Goal: Navigation & Orientation: Find specific page/section

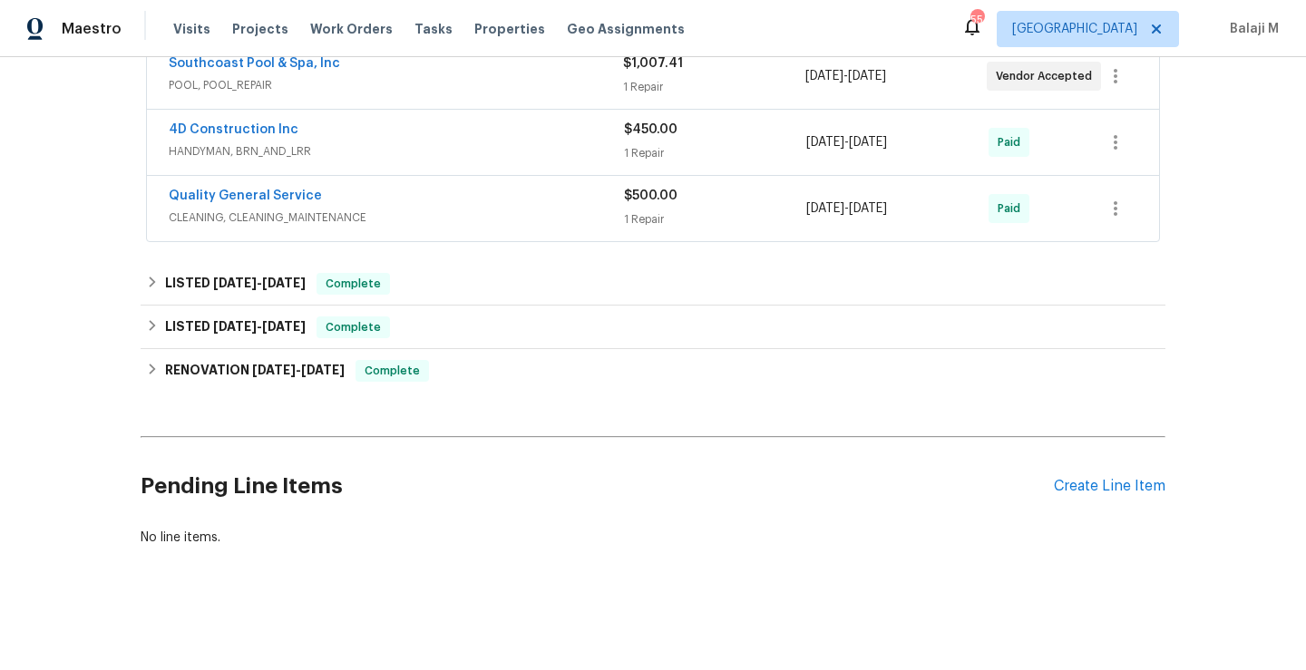
scroll to position [170, 0]
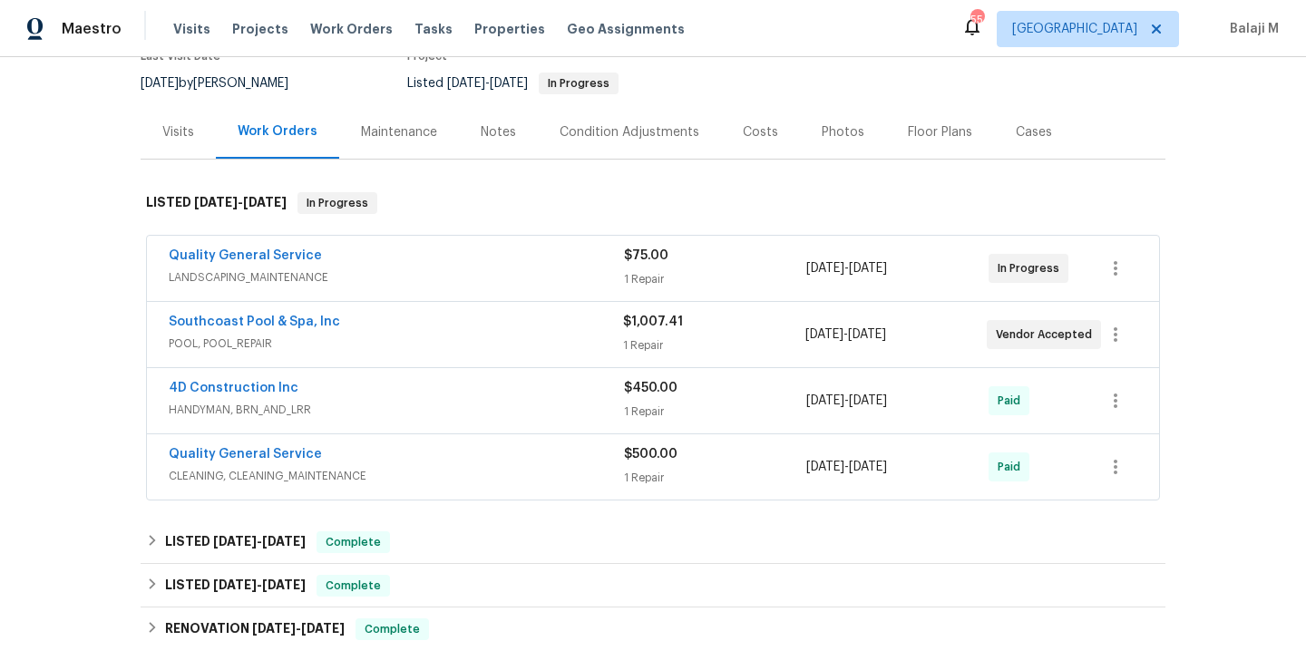
click at [408, 141] on div "Maintenance" at bounding box center [399, 132] width 76 height 18
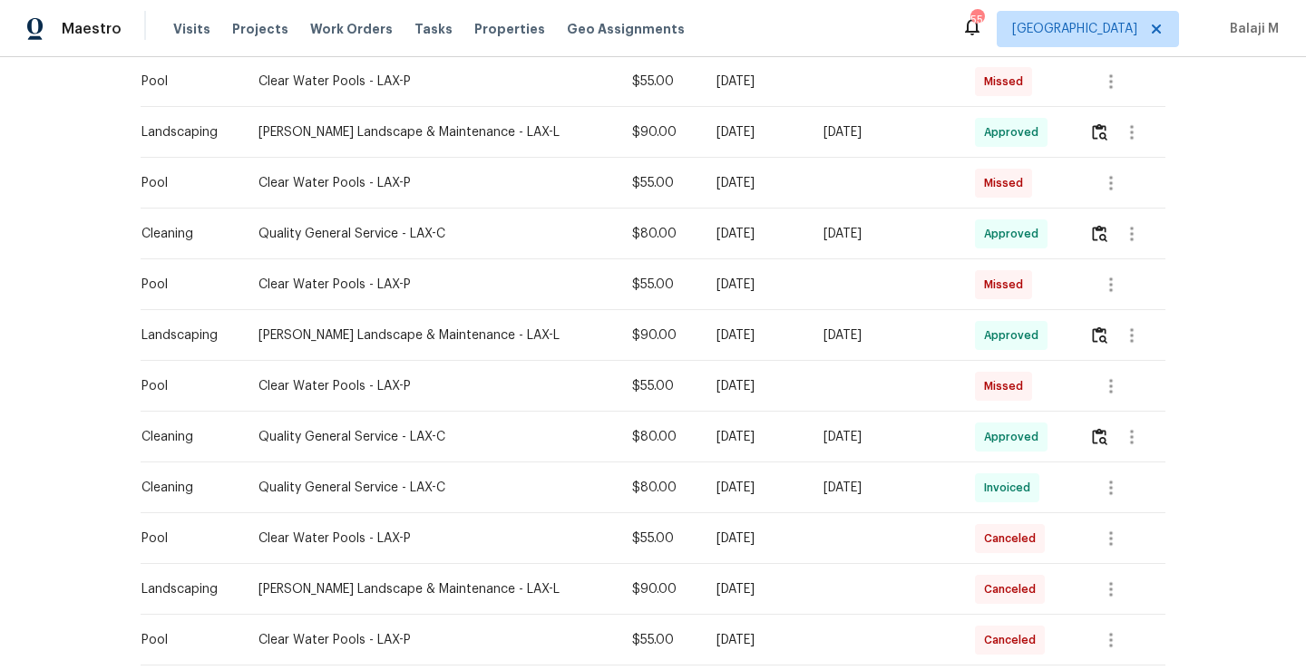
scroll to position [746, 0]
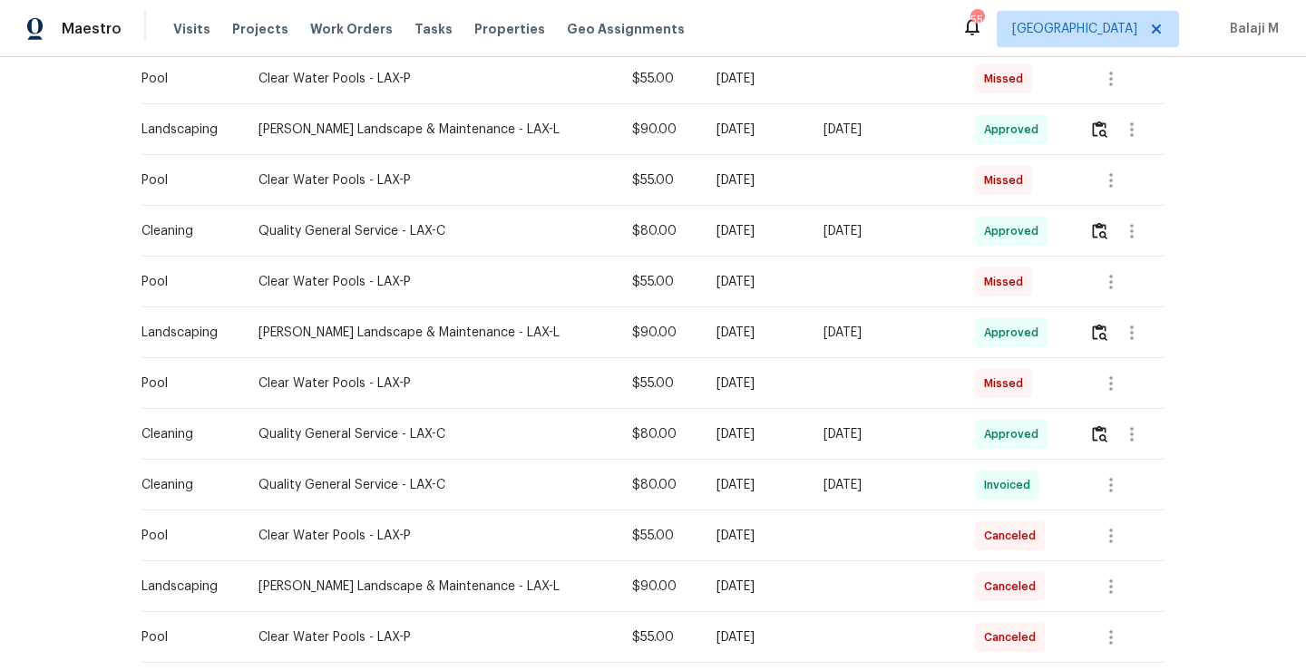
click at [755, 406] on td "[DATE]" at bounding box center [755, 383] width 107 height 51
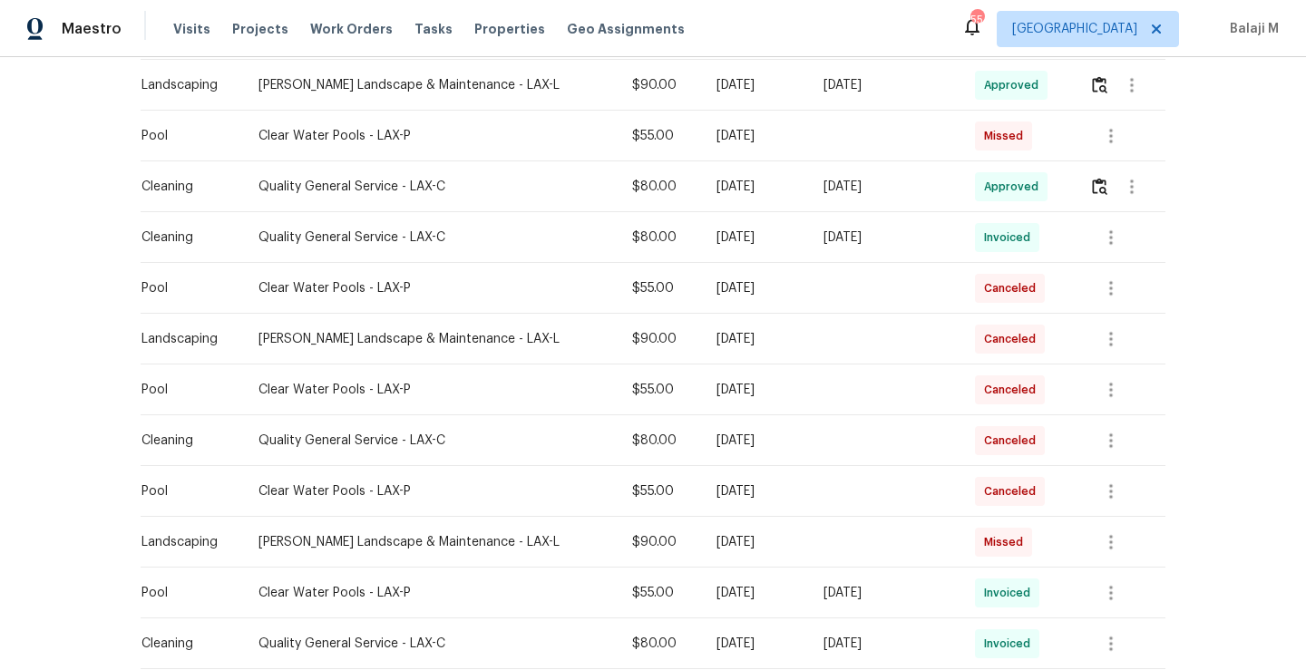
scroll to position [948, 0]
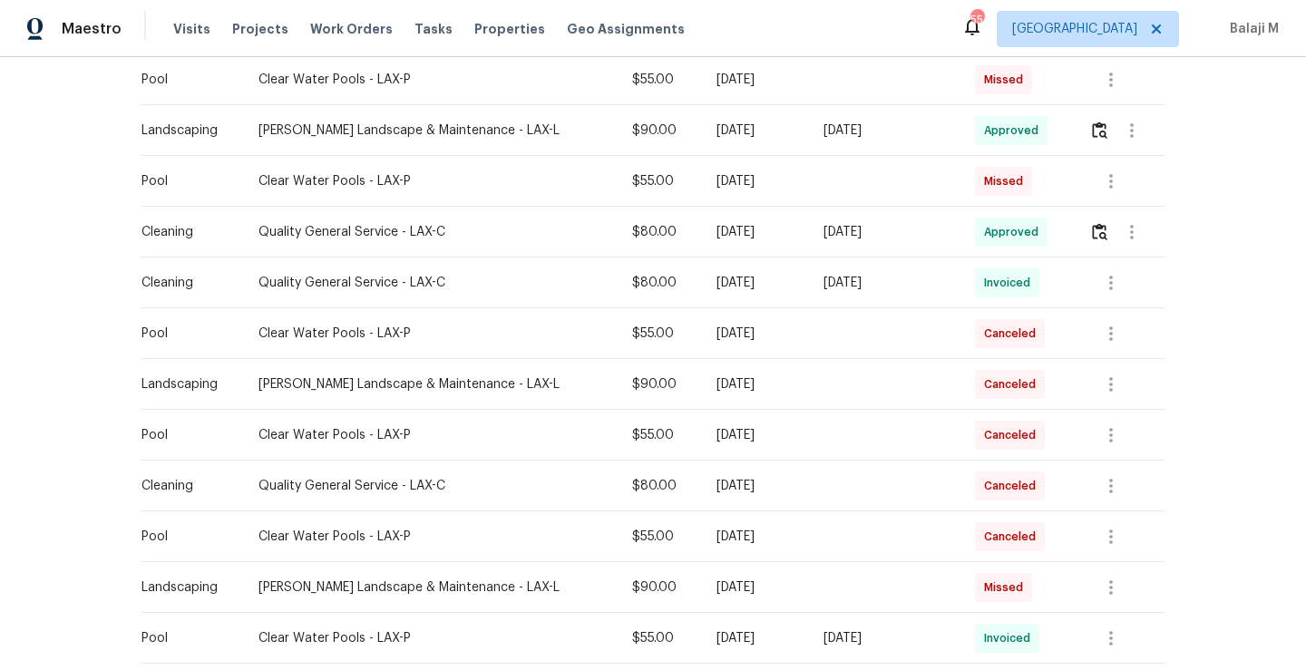
drag, startPoint x: 686, startPoint y: 199, endPoint x: 793, endPoint y: 201, distance: 107.0
click at [793, 201] on td "[DATE]" at bounding box center [755, 181] width 107 height 51
click at [855, 194] on td at bounding box center [884, 181] width 151 height 51
drag, startPoint x: 684, startPoint y: 195, endPoint x: 765, endPoint y: 194, distance: 81.6
click at [765, 190] on div "[DATE]" at bounding box center [755, 181] width 78 height 18
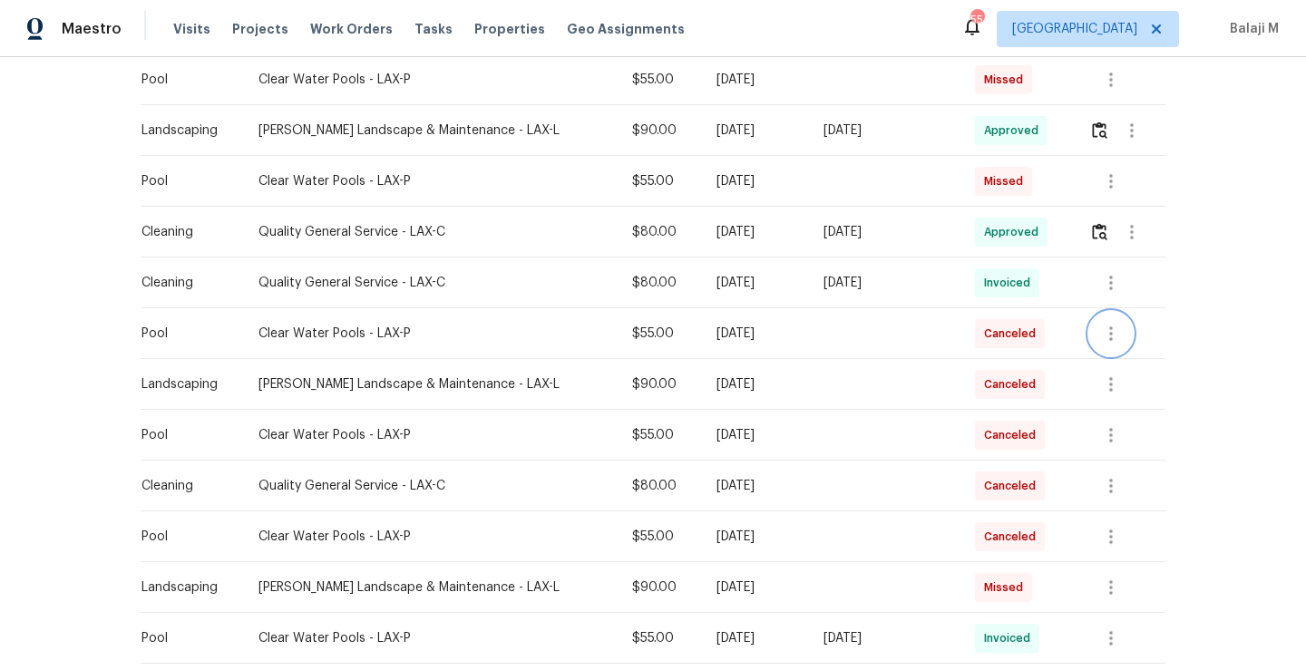
click at [1100, 344] on icon "button" at bounding box center [1111, 334] width 22 height 22
click at [1106, 373] on li "View details" at bounding box center [1145, 376] width 127 height 30
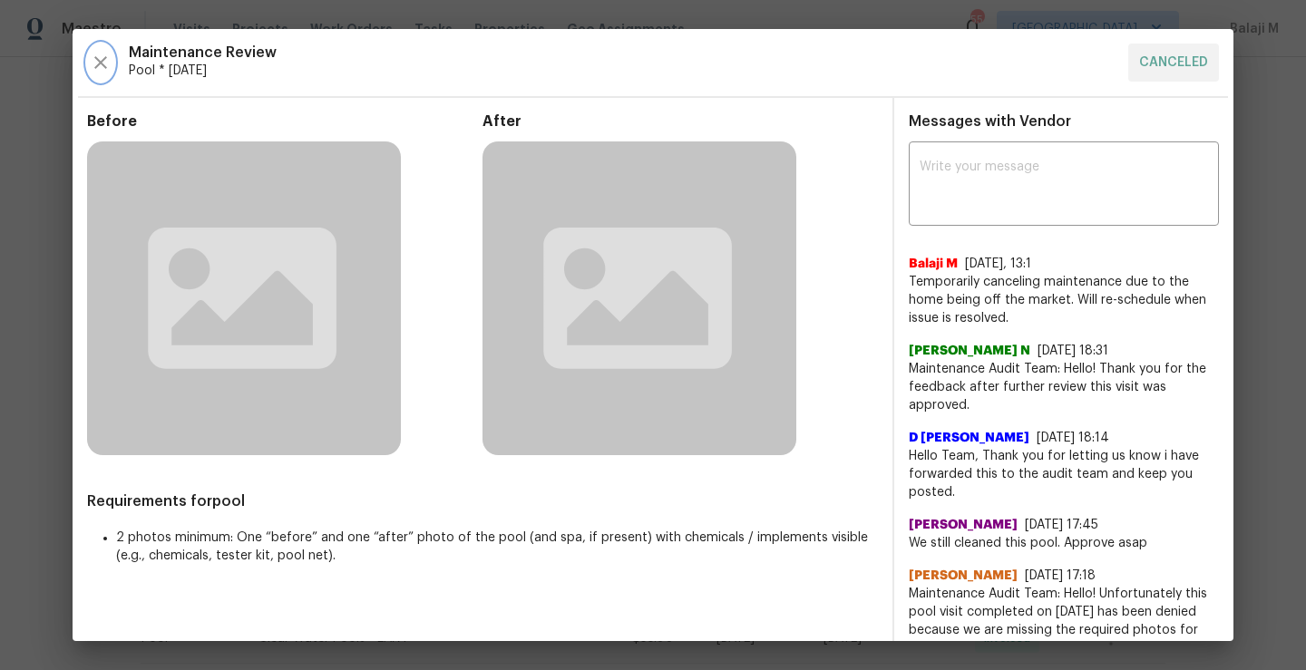
click at [95, 54] on icon "button" at bounding box center [101, 63] width 22 height 22
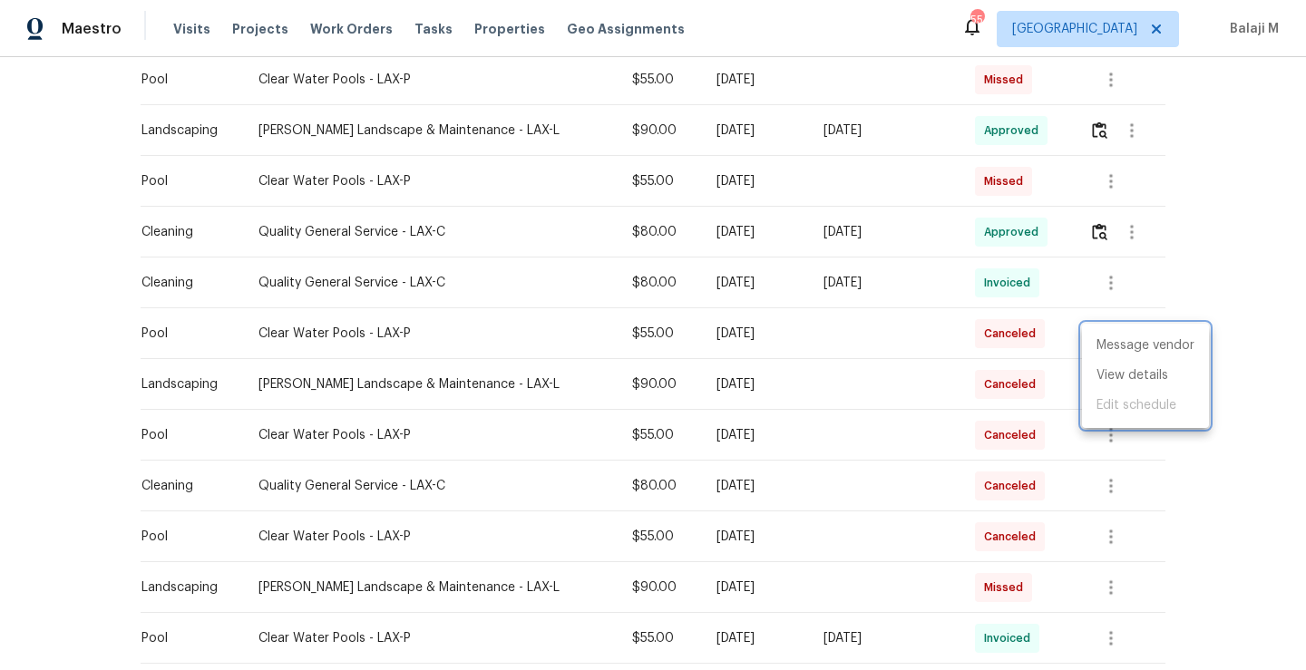
click at [782, 334] on div at bounding box center [653, 335] width 1306 height 670
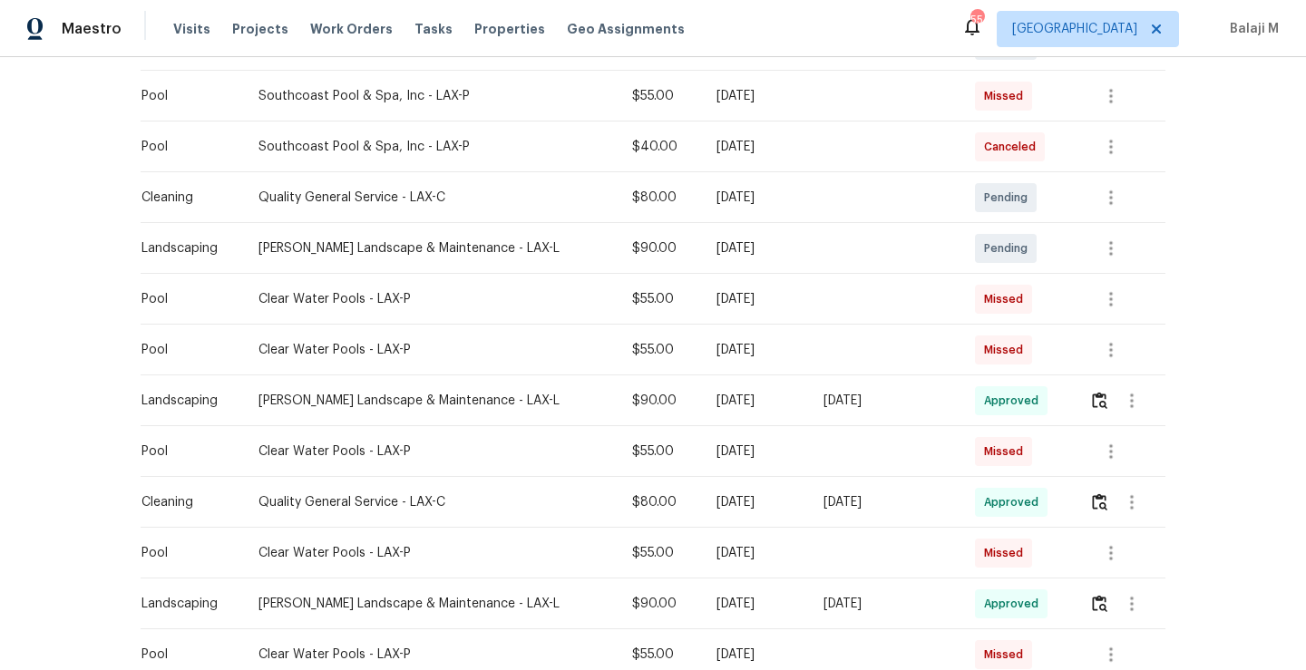
scroll to position [480, 0]
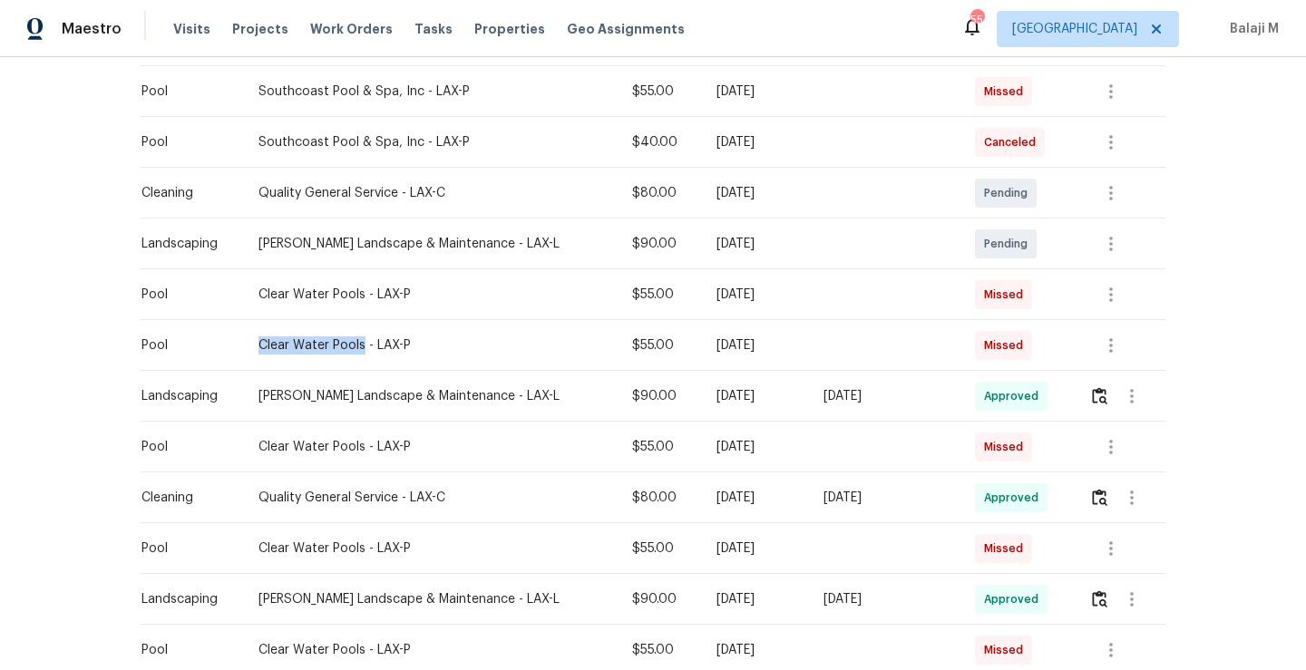
drag, startPoint x: 253, startPoint y: 357, endPoint x: 357, endPoint y: 363, distance: 104.4
click at [357, 355] on div "Clear Water Pools - LAX-P" at bounding box center [430, 345] width 345 height 18
copy div "Clear Water Pools"
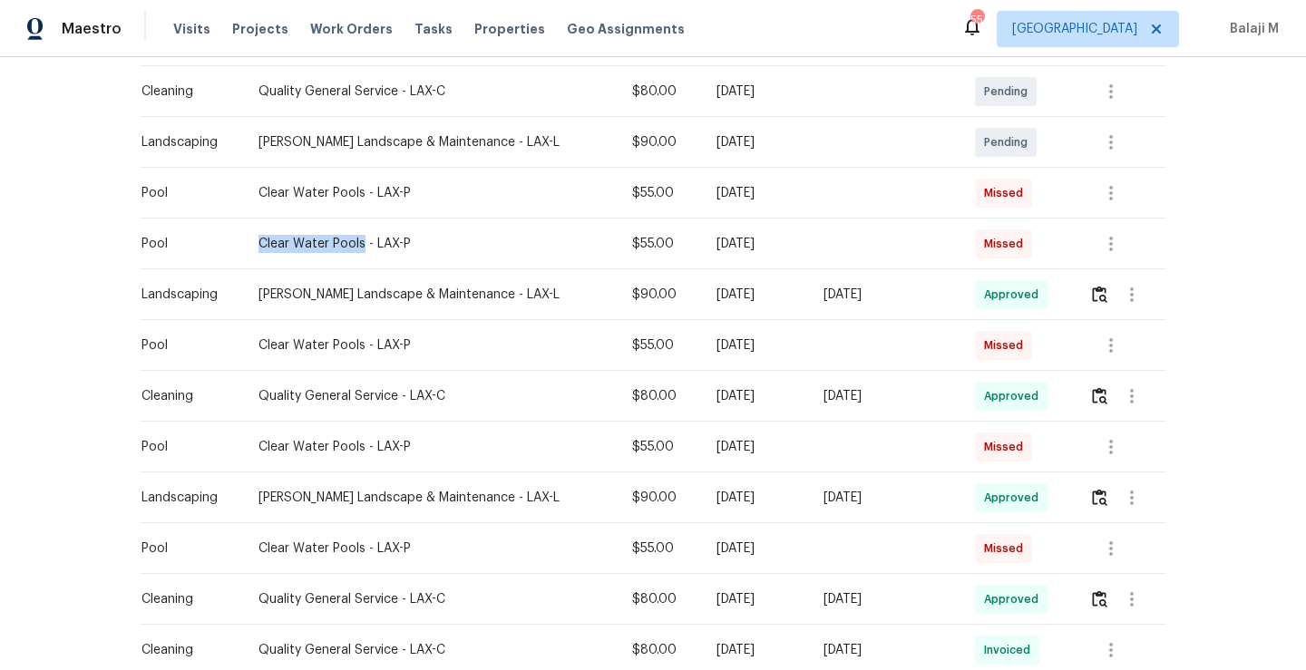
scroll to position [583, 0]
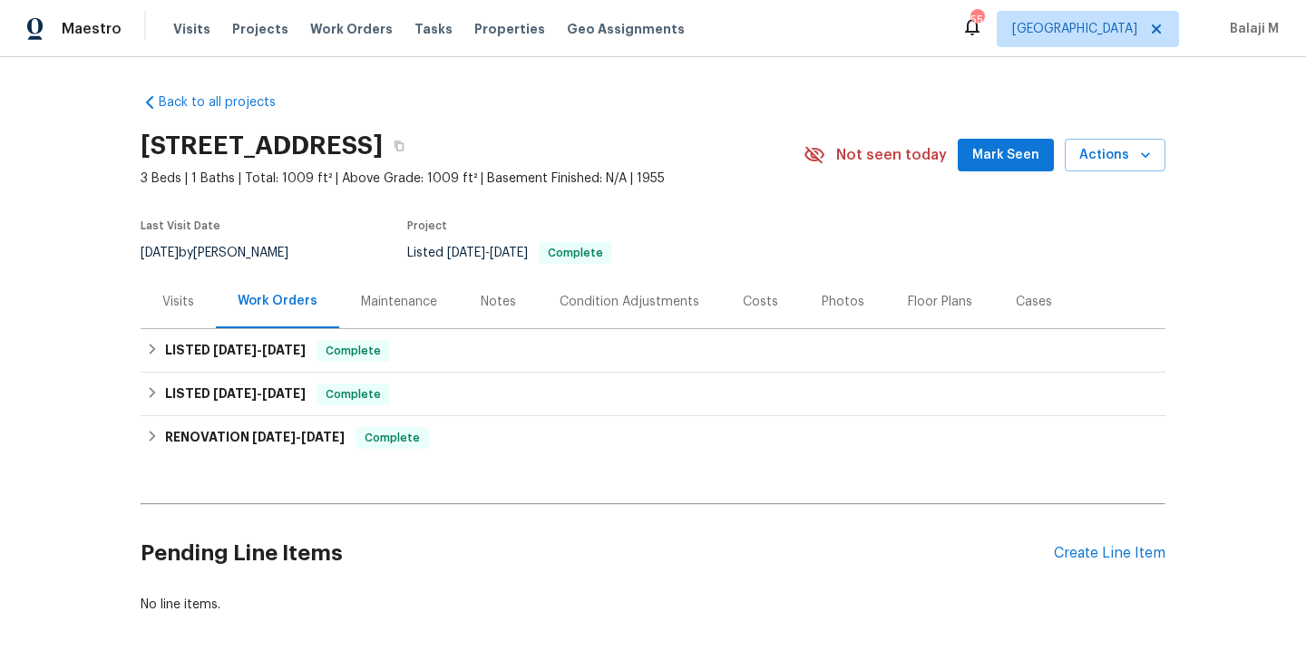
click at [407, 300] on div "Maintenance" at bounding box center [399, 302] width 76 height 18
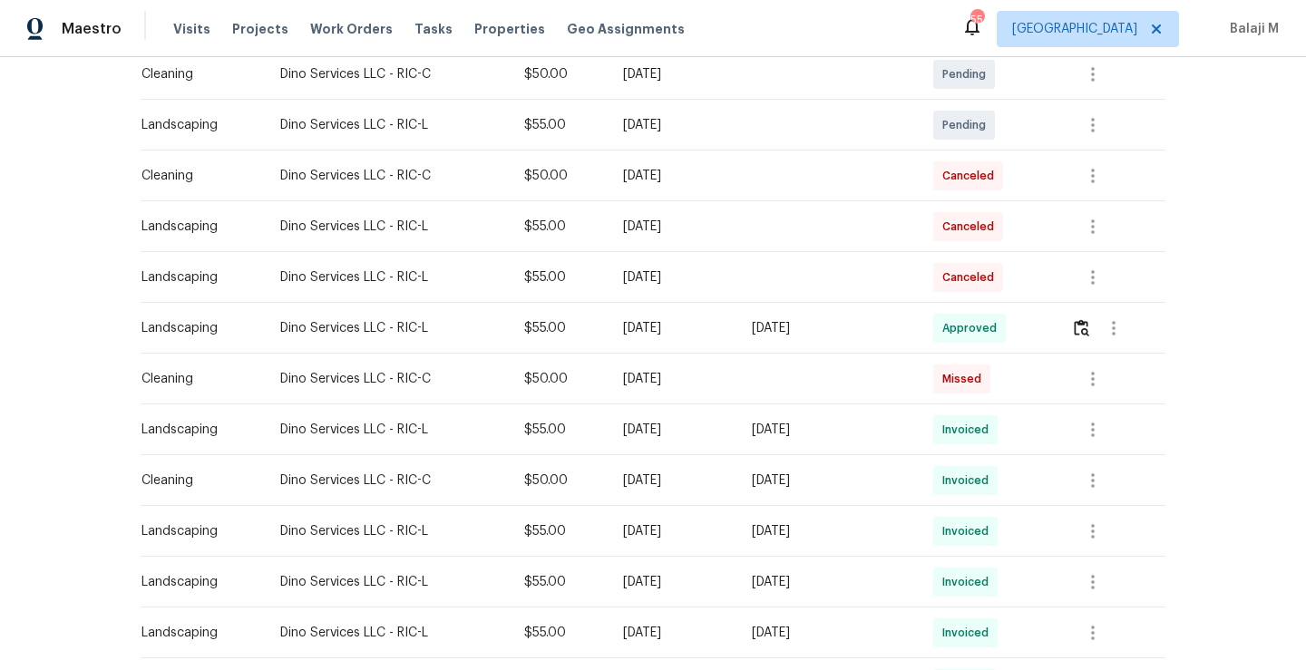
scroll to position [520, 0]
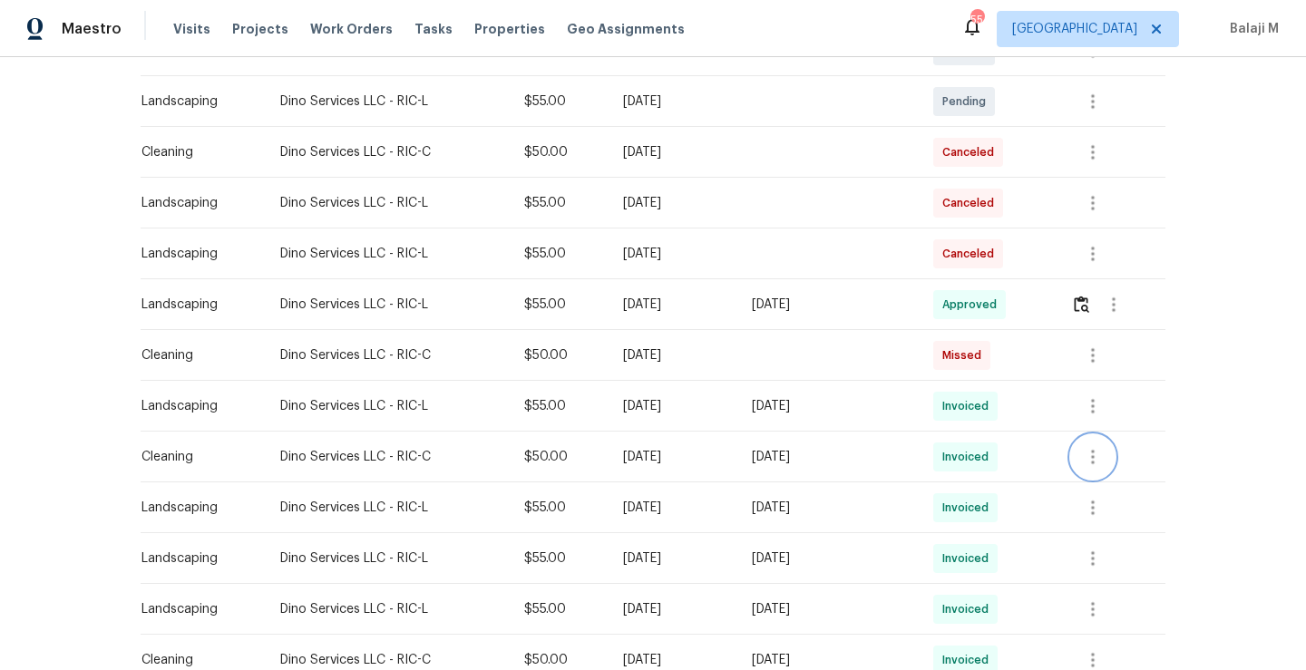
click at [1101, 461] on icon "button" at bounding box center [1093, 457] width 22 height 22
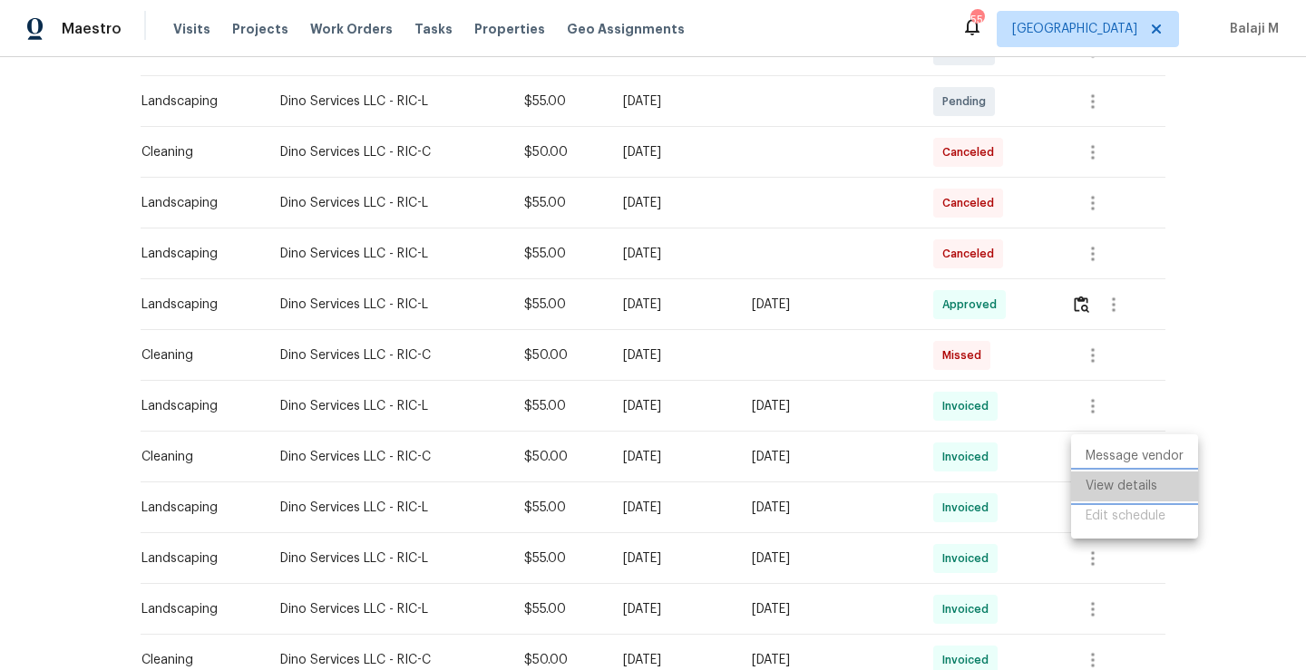
click at [1083, 482] on li "View details" at bounding box center [1134, 486] width 127 height 30
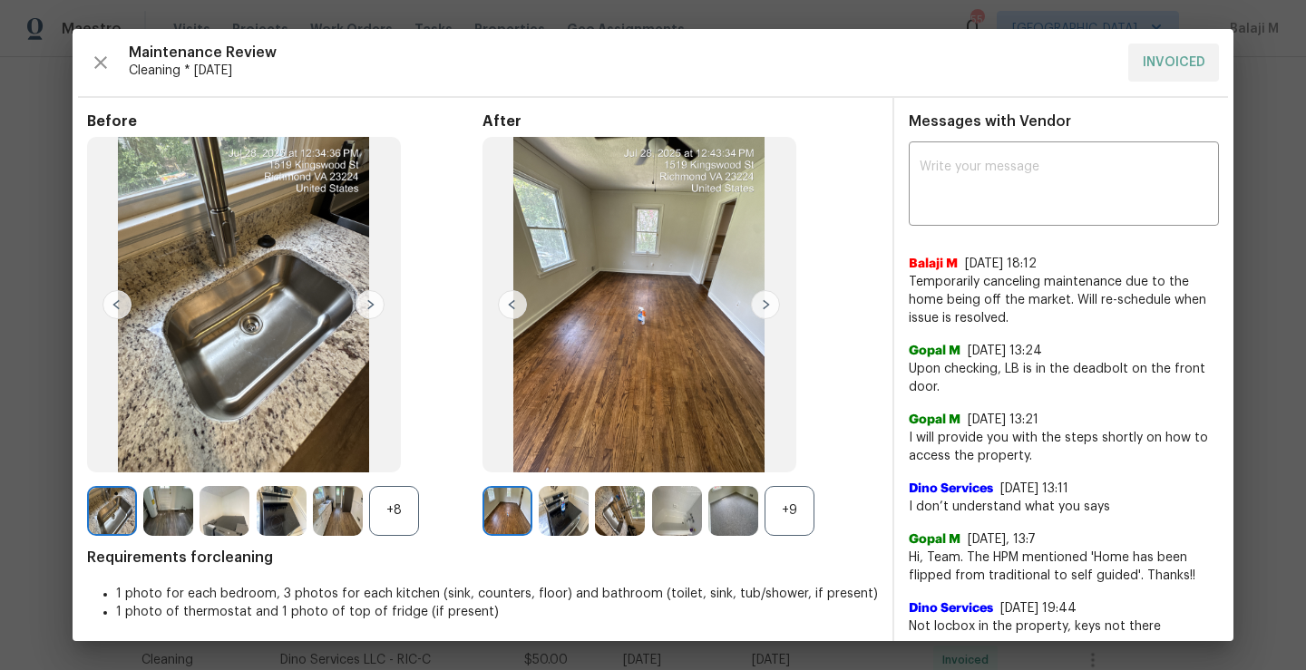
click at [502, 512] on img at bounding box center [507, 511] width 50 height 50
click at [579, 520] on img at bounding box center [564, 511] width 50 height 50
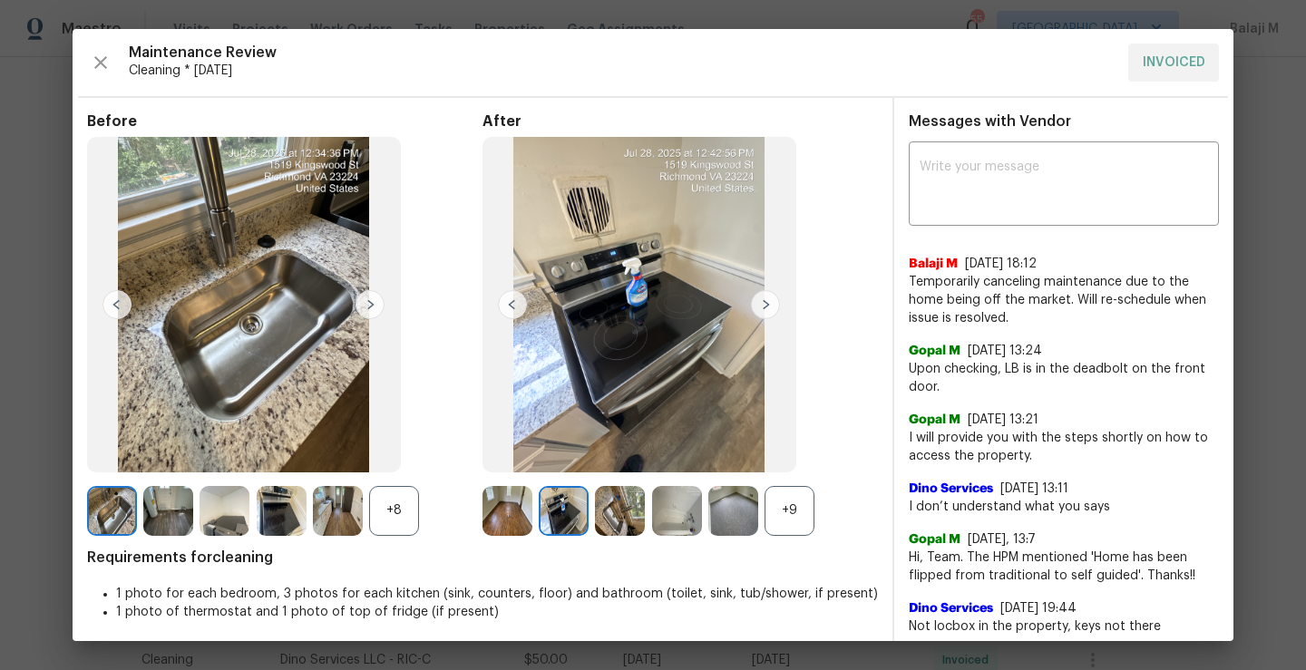
click at [618, 514] on img at bounding box center [620, 511] width 50 height 50
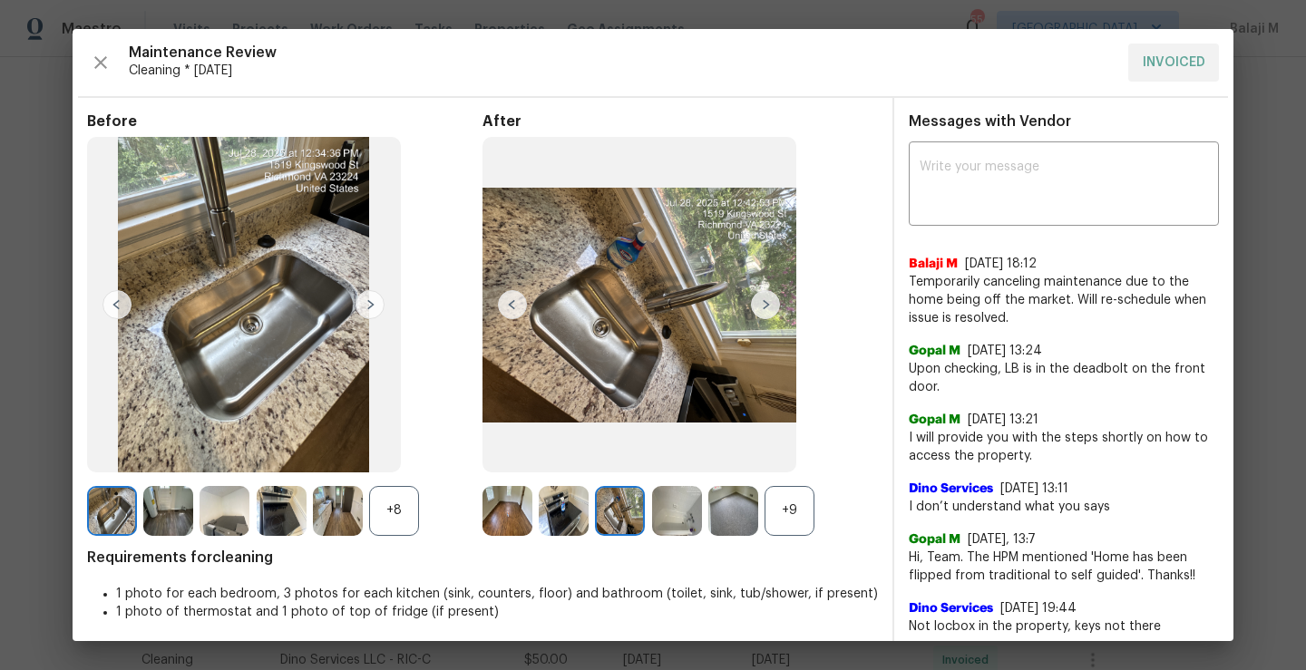
click at [666, 516] on img at bounding box center [677, 511] width 50 height 50
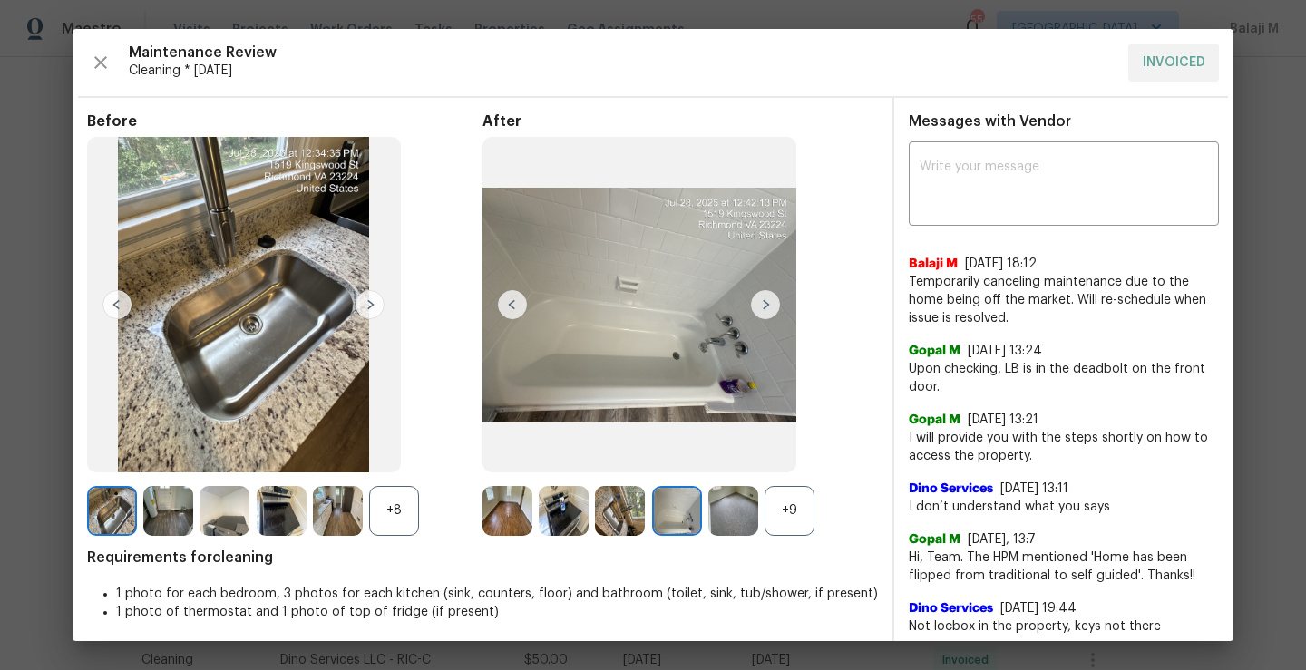
click at [734, 516] on img at bounding box center [733, 511] width 50 height 50
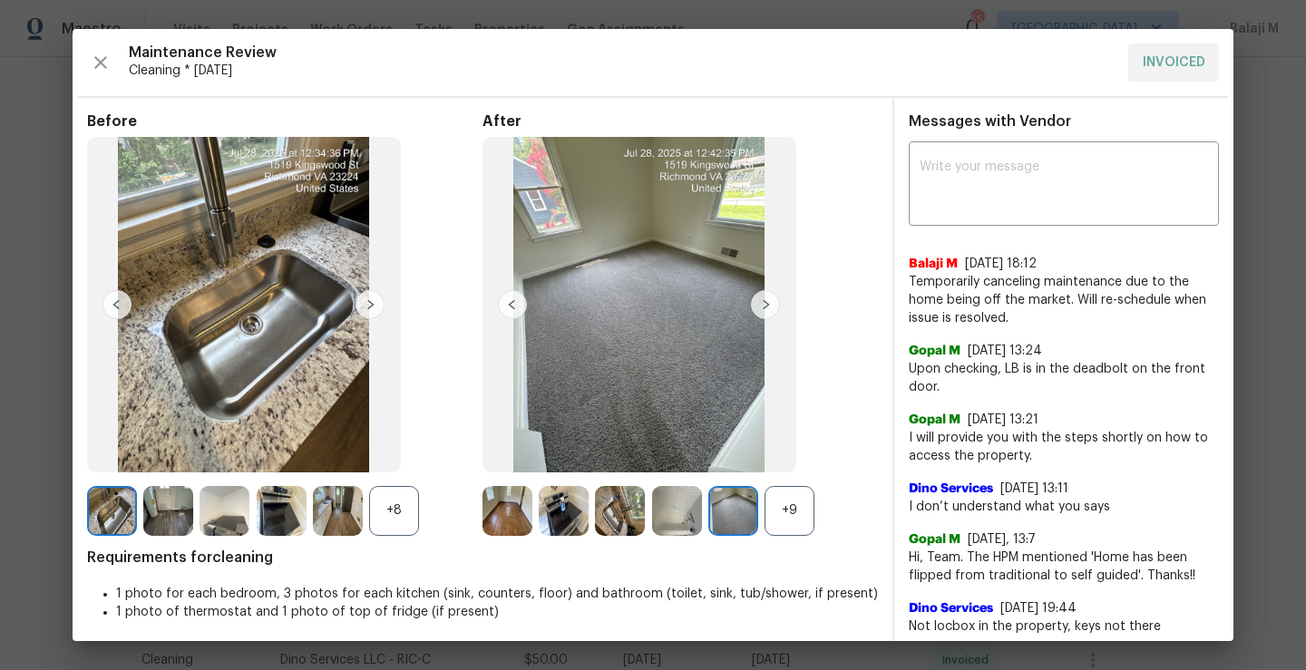
click at [780, 516] on div "+9" at bounding box center [789, 511] width 50 height 50
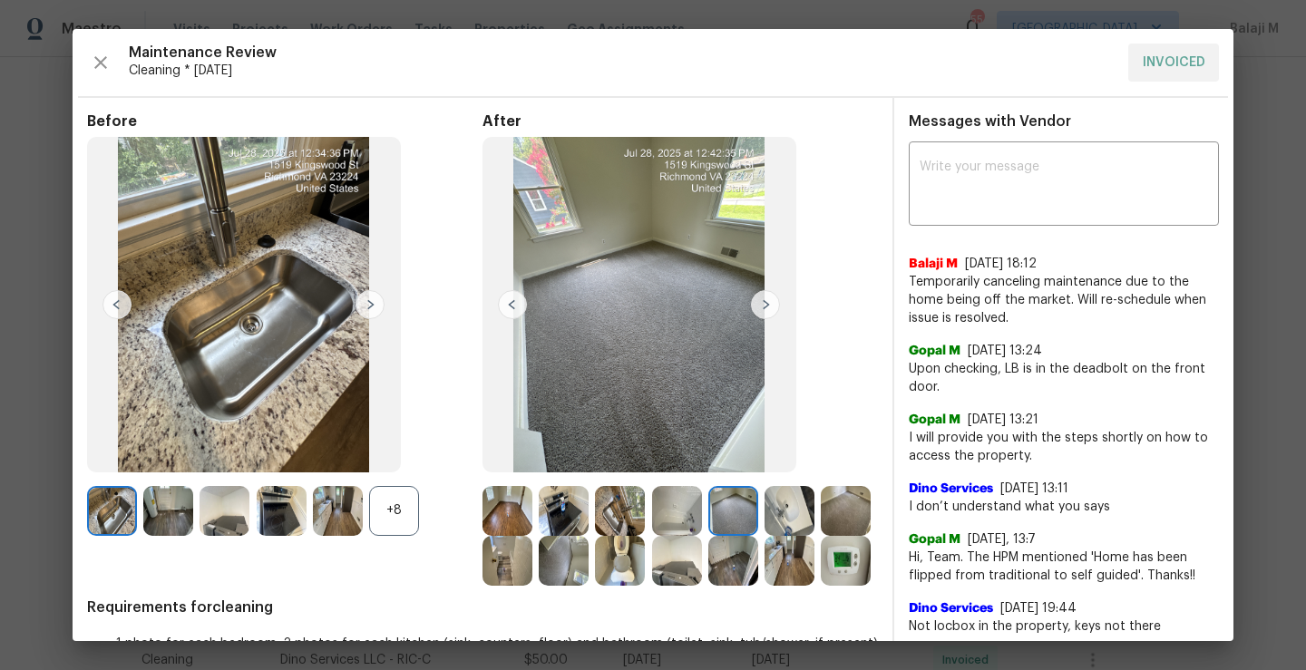
scroll to position [85, 0]
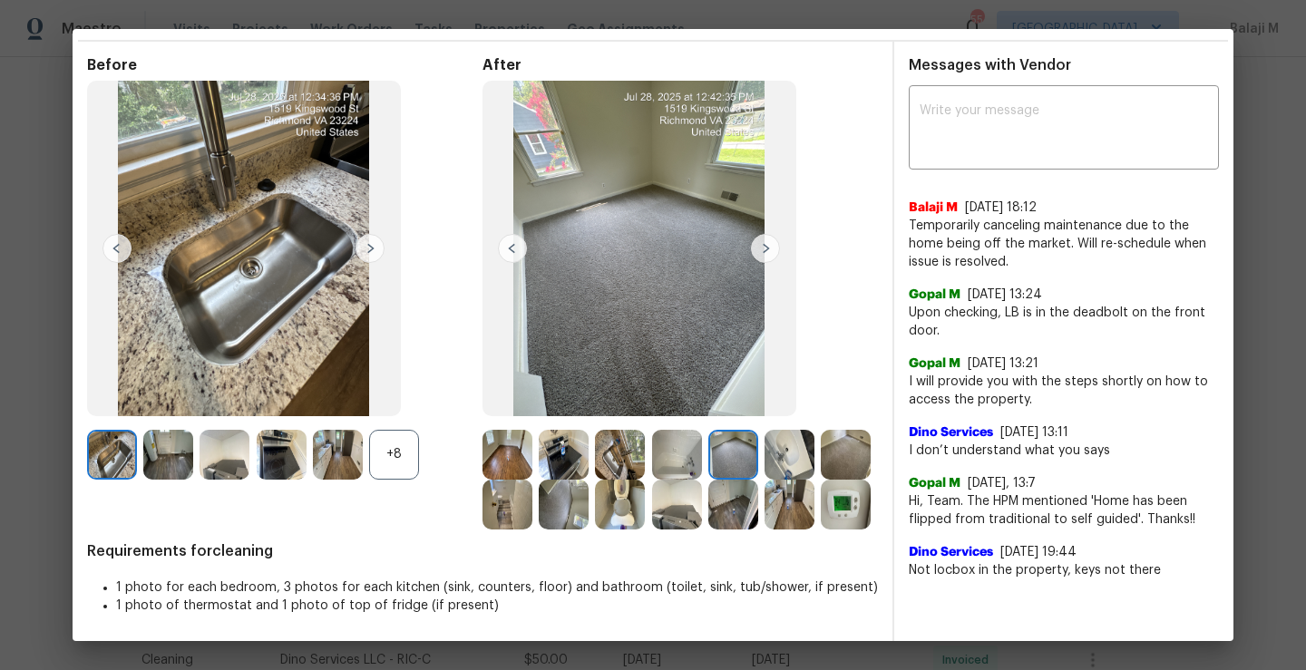
click at [821, 530] on img at bounding box center [846, 505] width 50 height 50
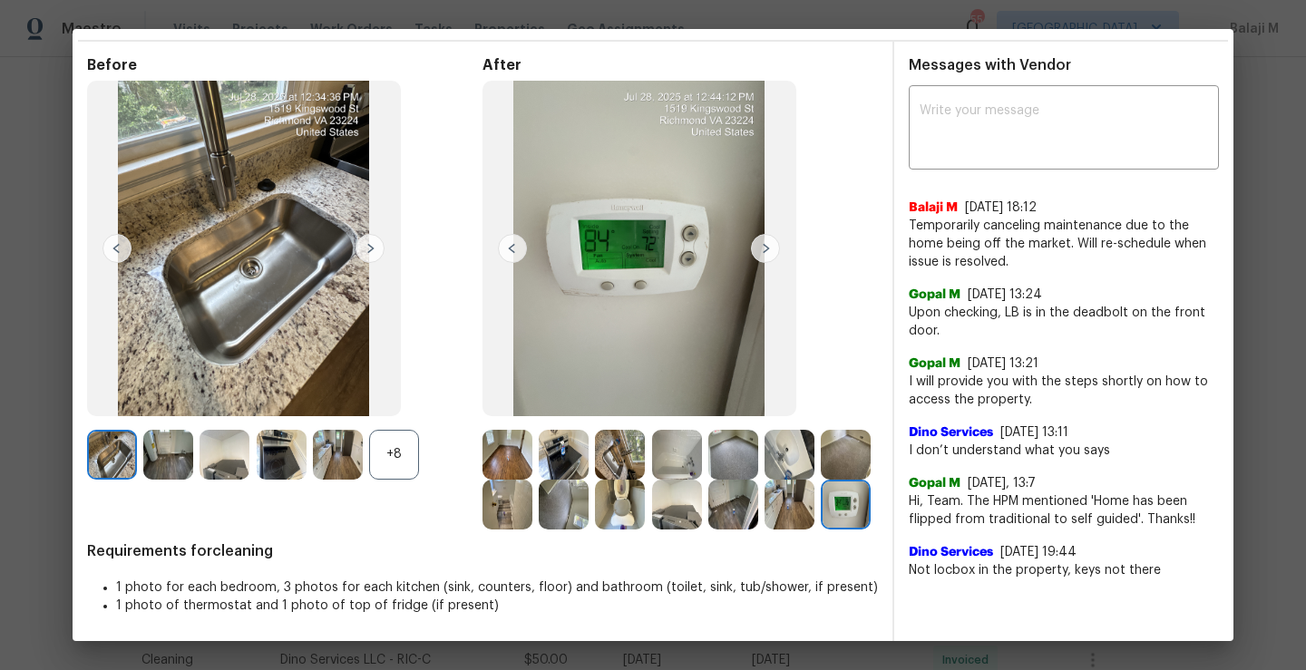
click at [501, 432] on img at bounding box center [507, 455] width 50 height 50
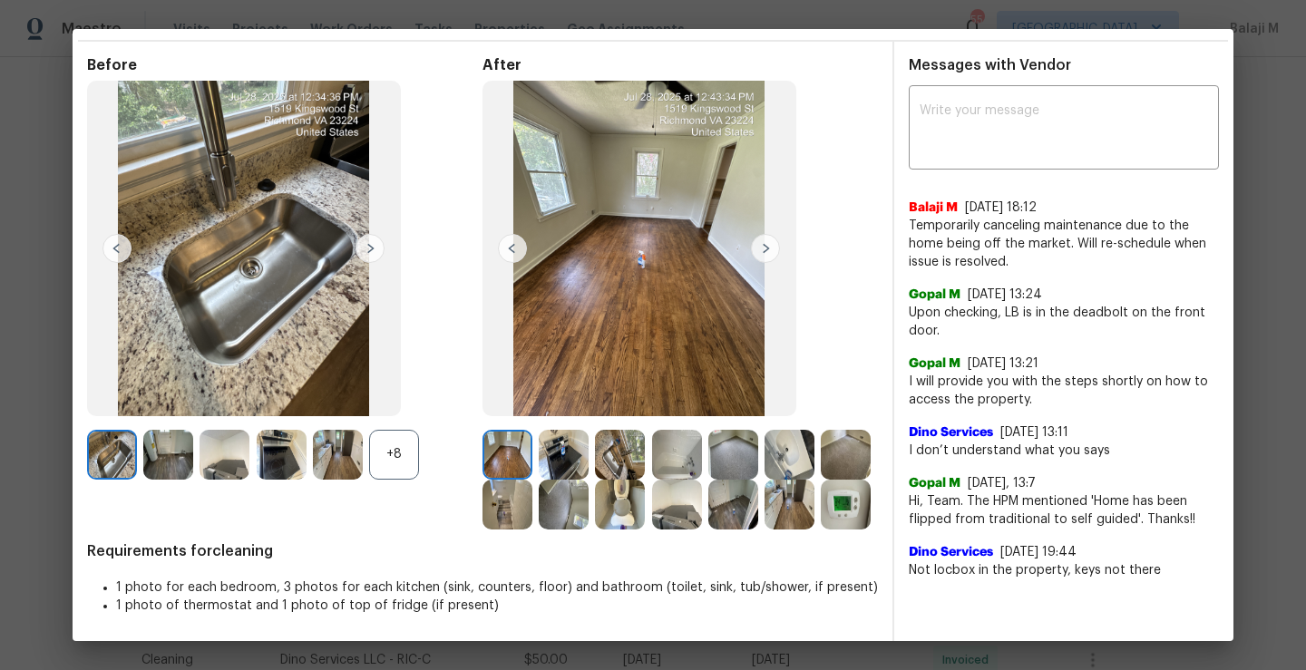
click at [503, 431] on img at bounding box center [507, 455] width 50 height 50
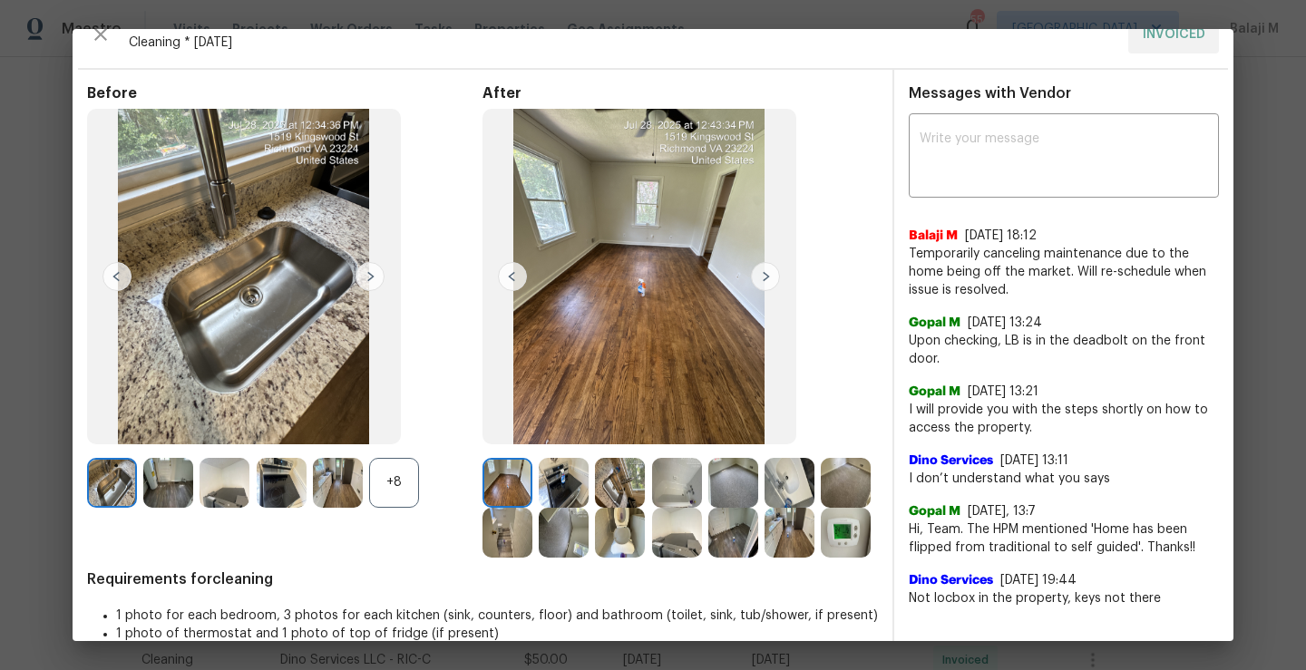
click at [574, 489] on img at bounding box center [564, 483] width 50 height 50
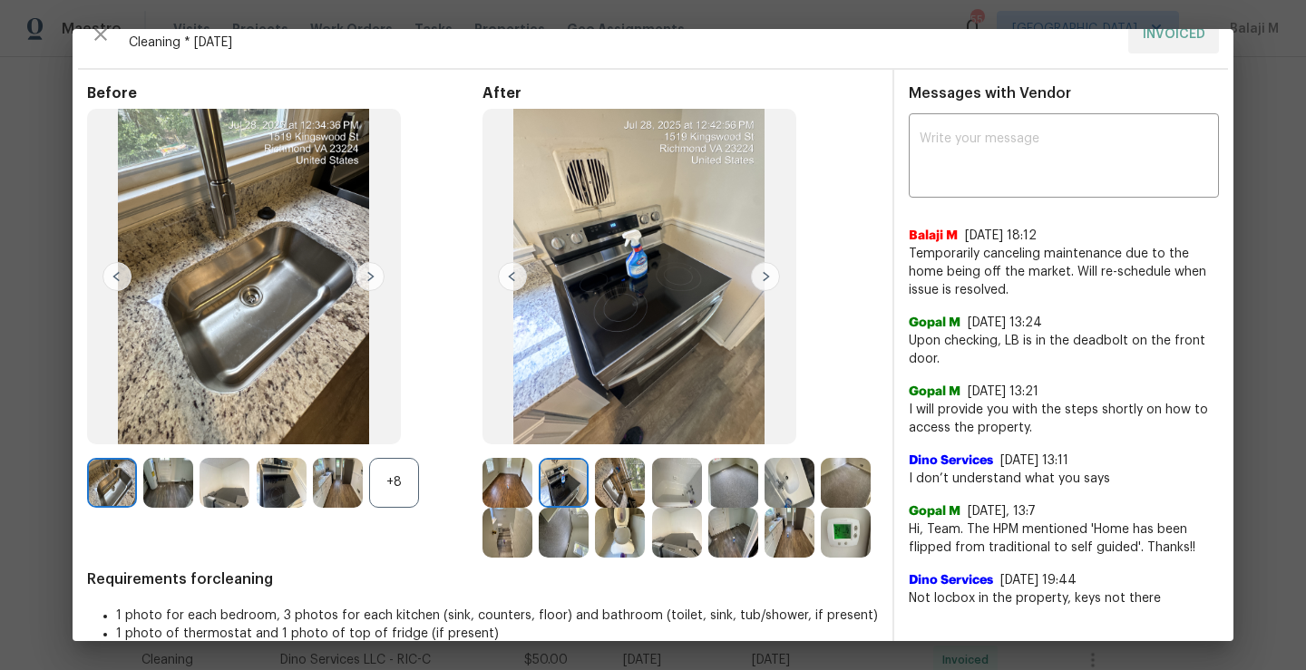
click at [568, 494] on img at bounding box center [564, 483] width 50 height 50
click at [607, 484] on img at bounding box center [620, 483] width 50 height 50
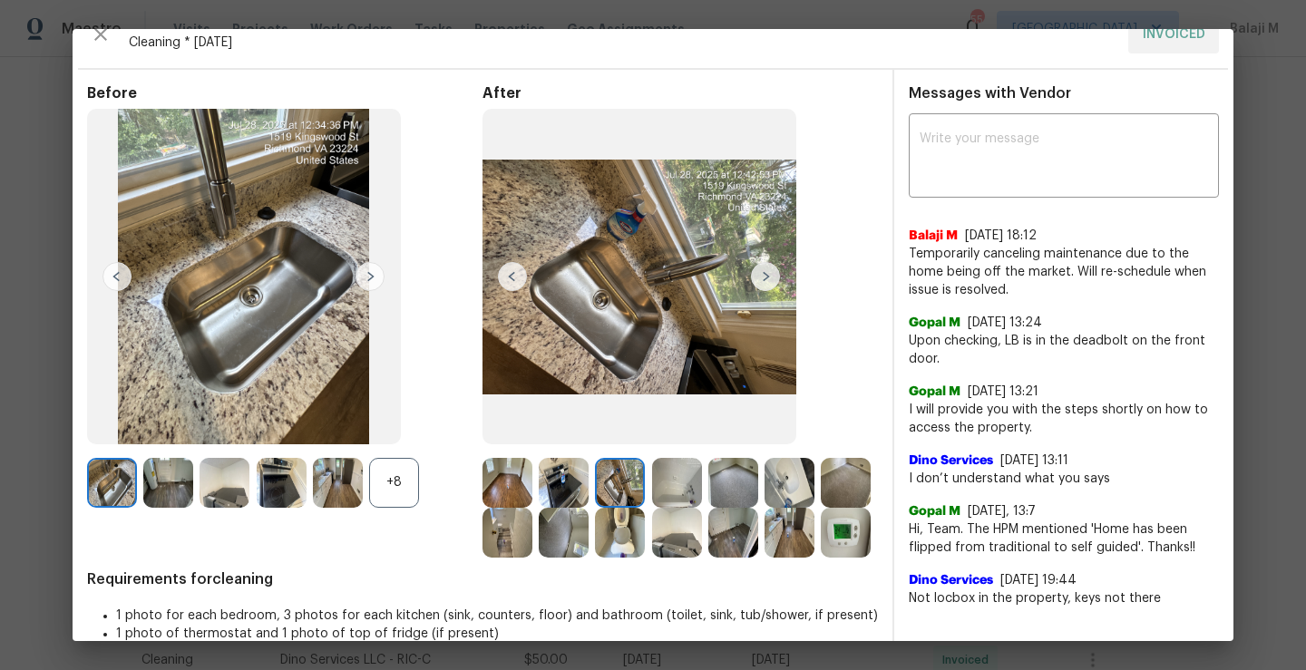
click at [670, 475] on img at bounding box center [677, 483] width 50 height 50
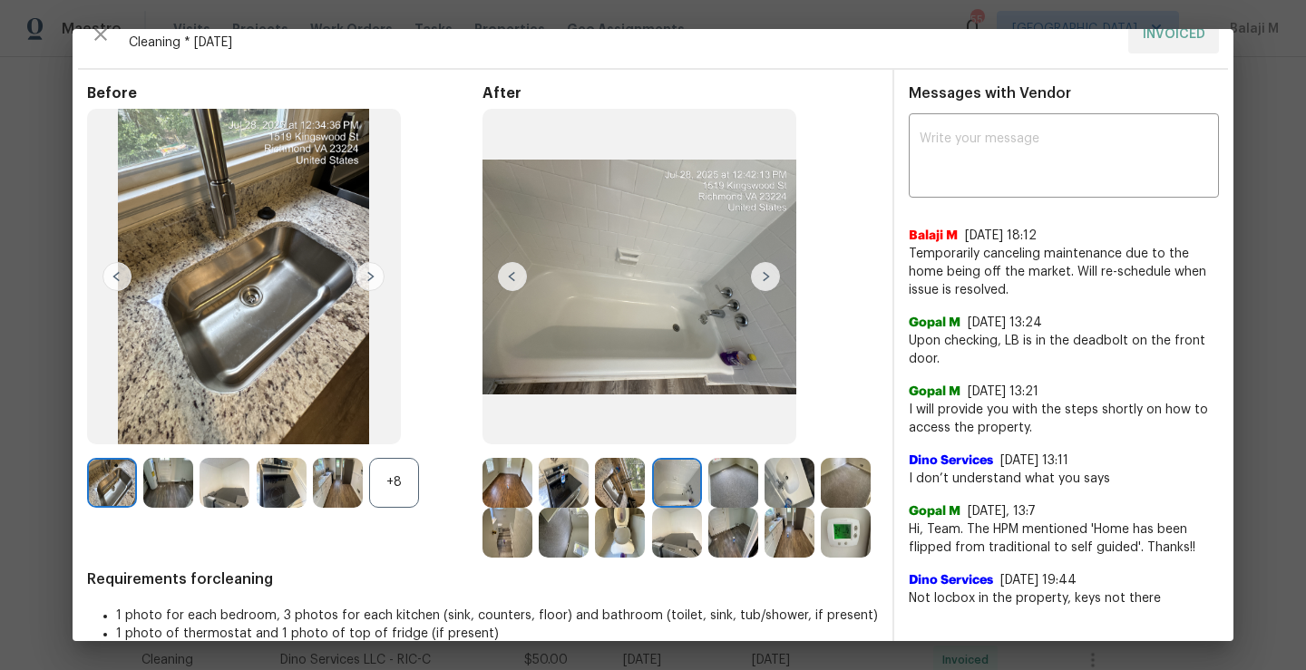
click at [733, 491] on img at bounding box center [733, 483] width 50 height 50
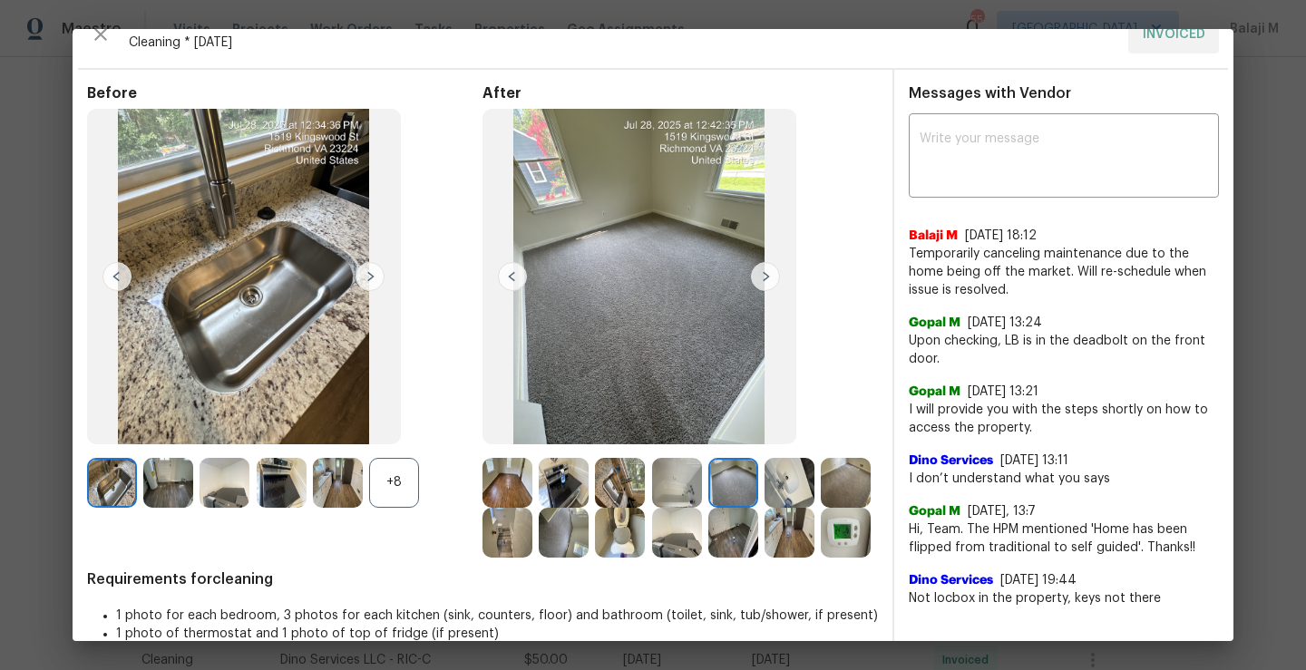
click at [781, 489] on img at bounding box center [789, 483] width 50 height 50
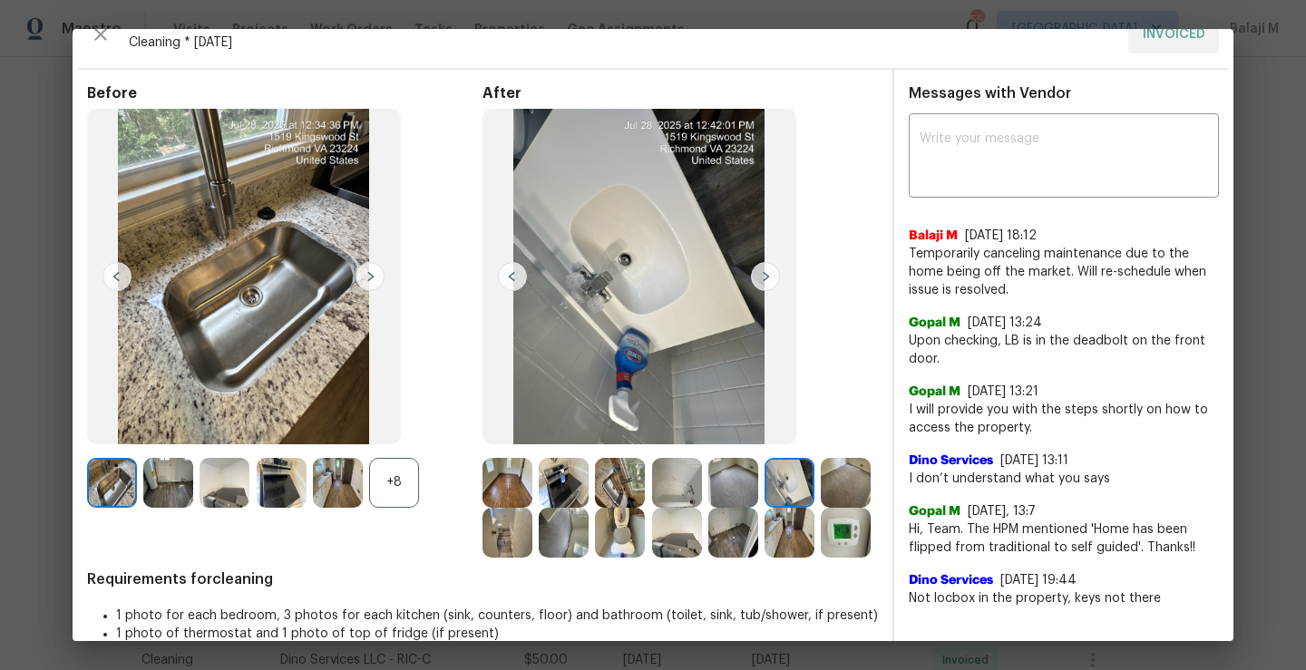
click at [821, 508] on img at bounding box center [846, 483] width 50 height 50
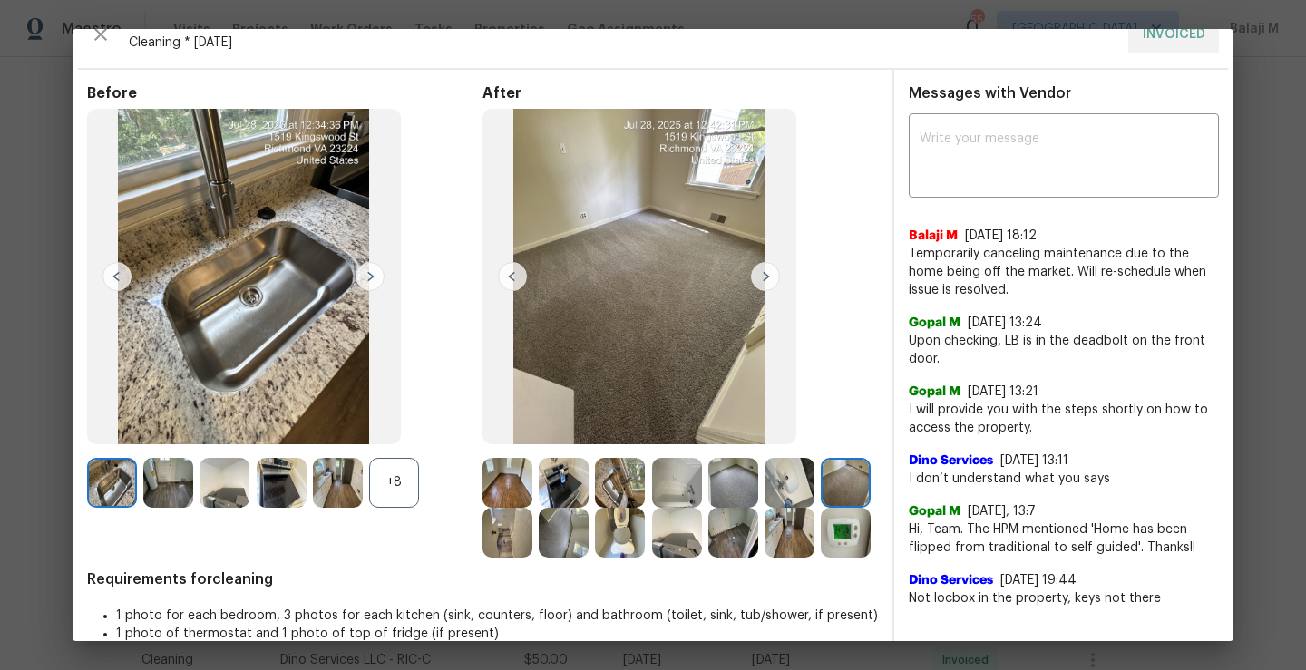
click at [532, 541] on img at bounding box center [507, 533] width 50 height 50
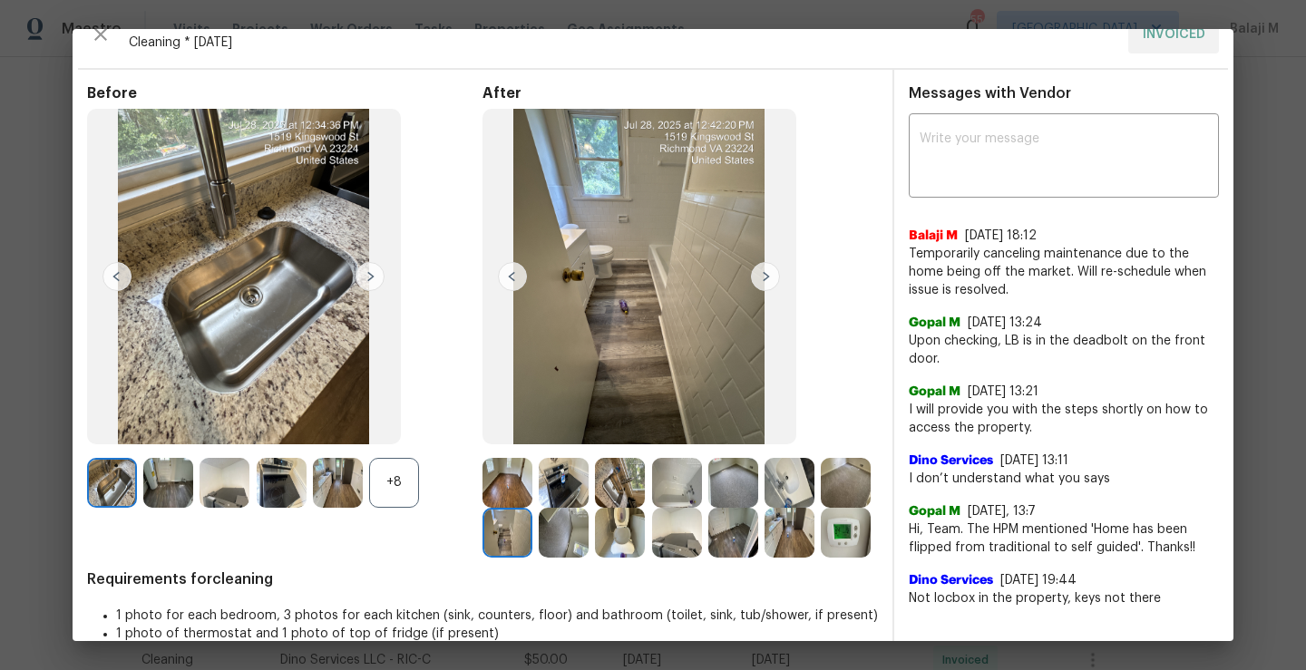
click at [588, 531] on img at bounding box center [564, 533] width 50 height 50
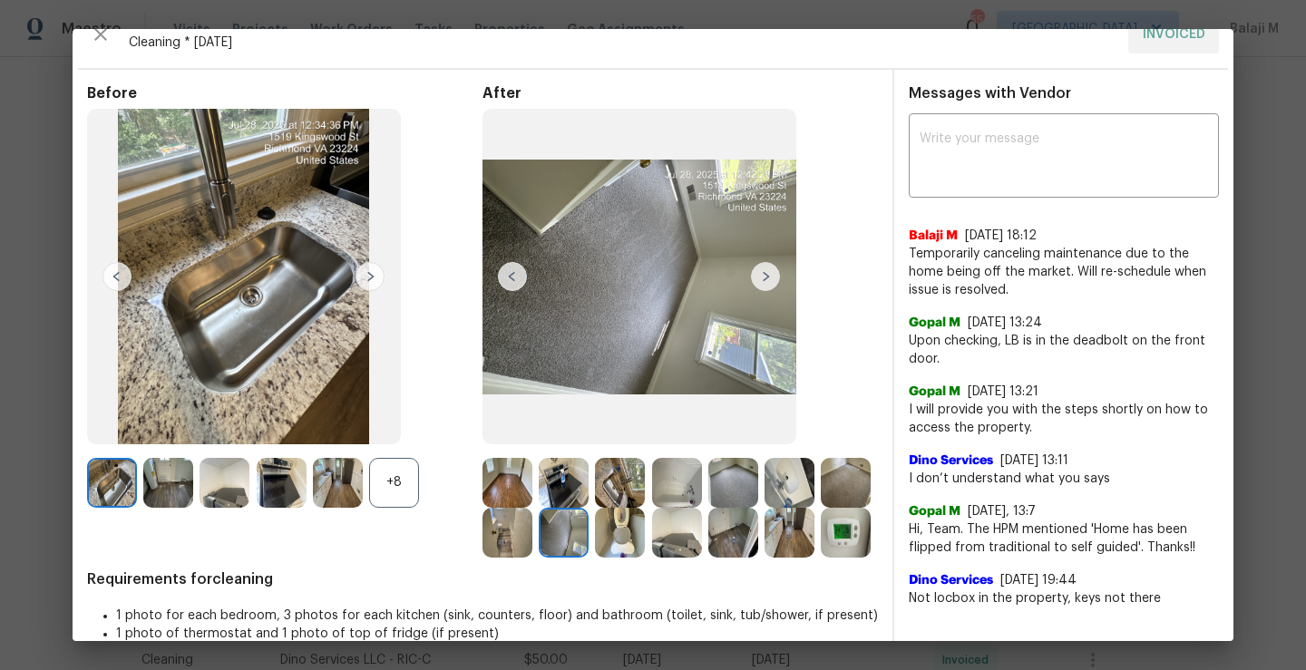
click at [588, 531] on img at bounding box center [564, 533] width 50 height 50
click at [645, 543] on img at bounding box center [620, 533] width 50 height 50
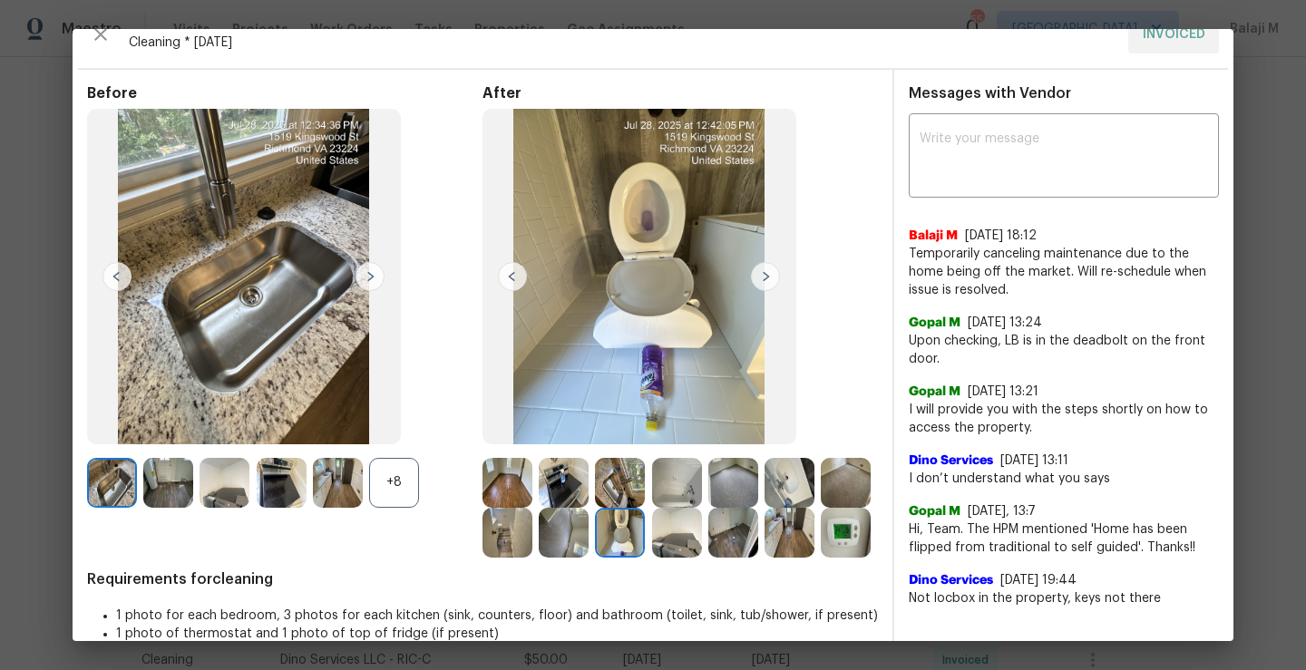
click at [702, 537] on img at bounding box center [677, 533] width 50 height 50
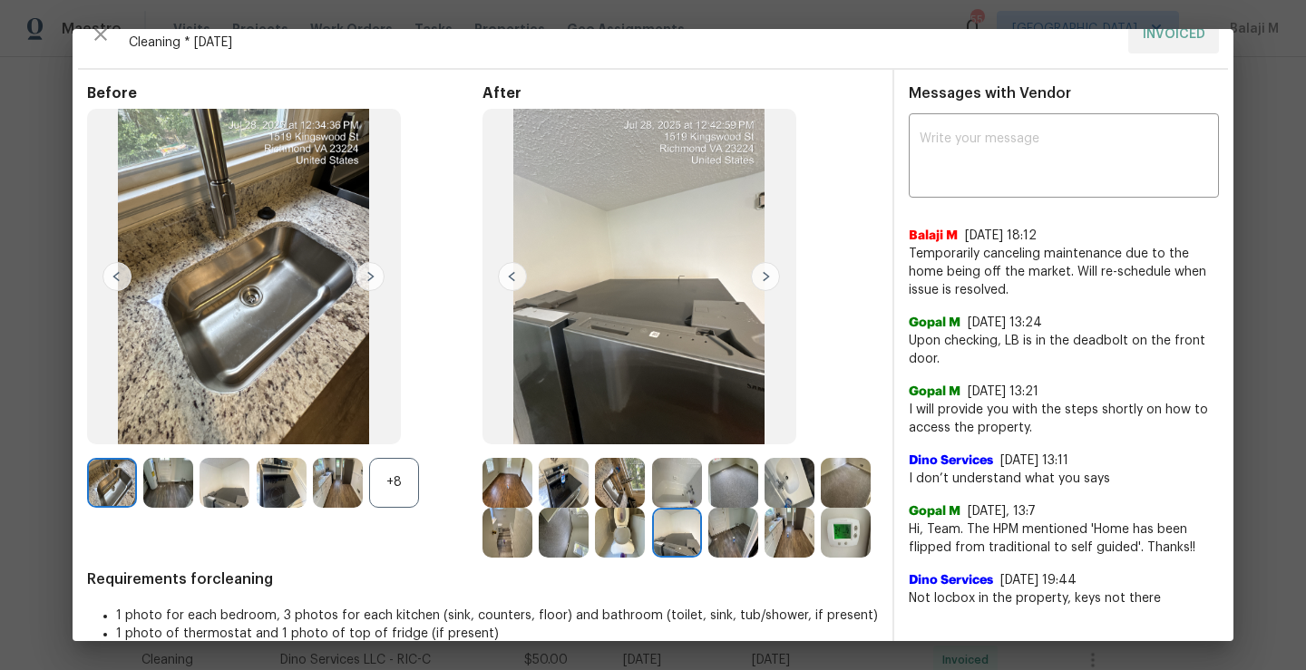
click at [758, 552] on img at bounding box center [733, 533] width 50 height 50
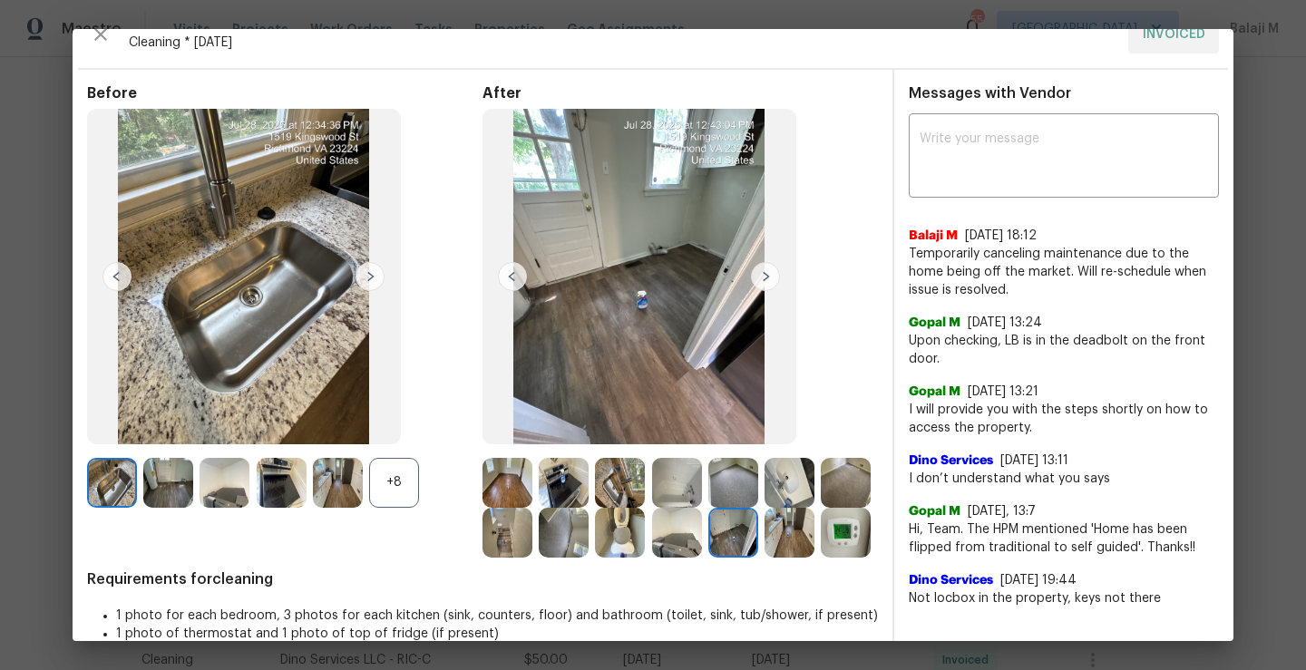
click at [821, 558] on img at bounding box center [846, 533] width 50 height 50
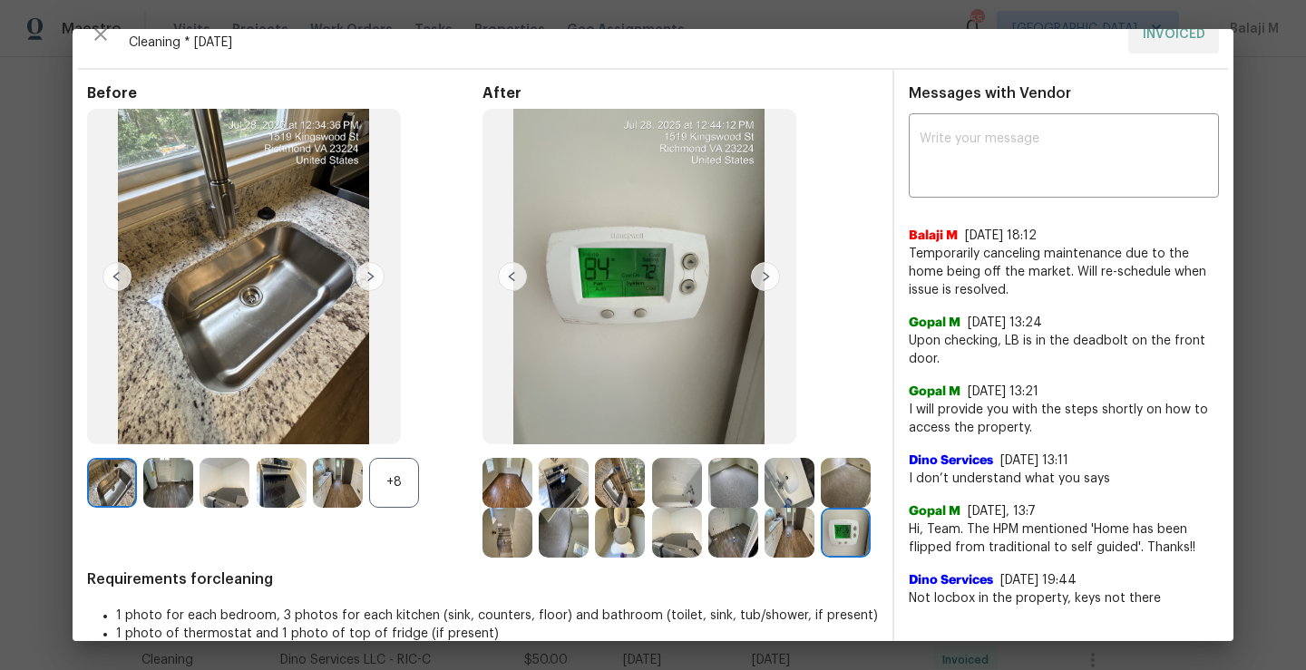
click at [764, 558] on img at bounding box center [789, 533] width 50 height 50
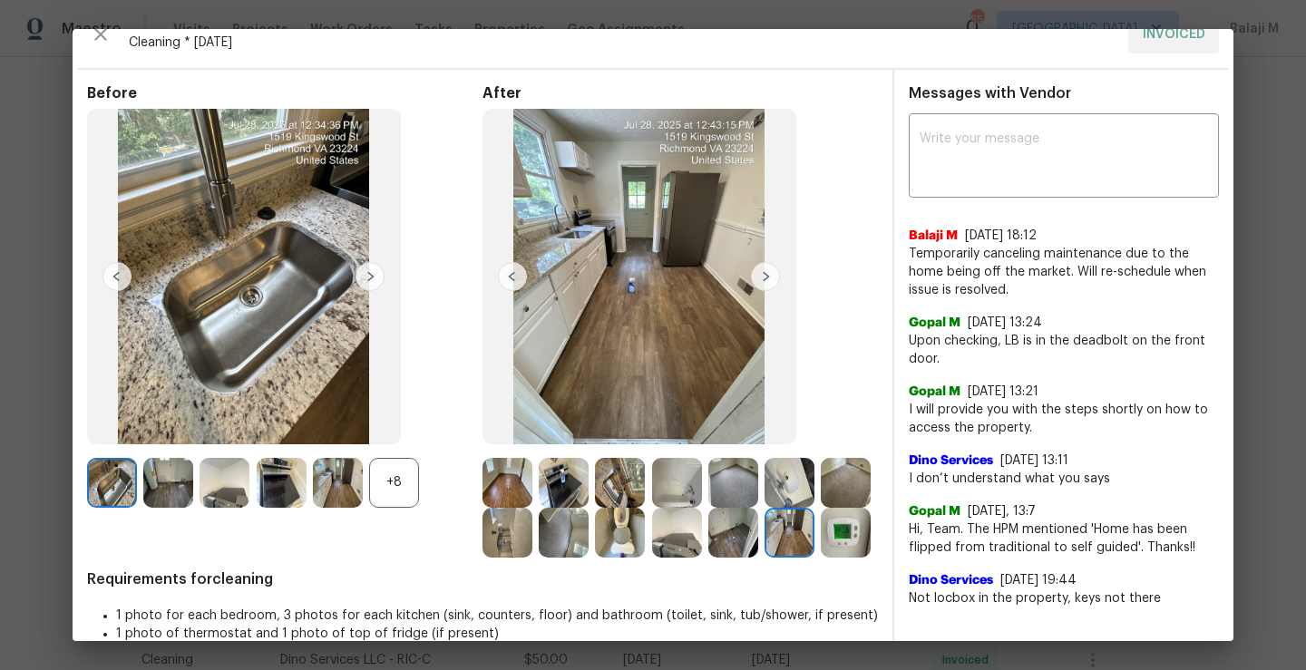
click at [764, 558] on img at bounding box center [789, 533] width 50 height 50
click at [821, 558] on img at bounding box center [846, 533] width 50 height 50
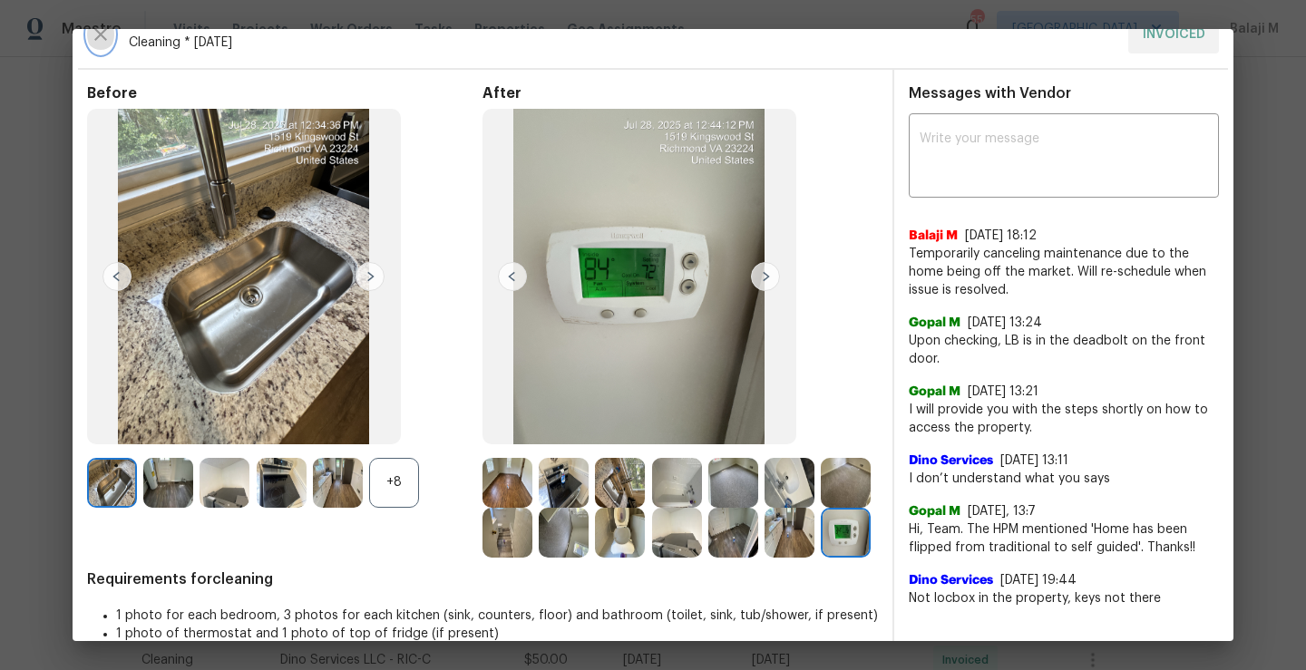
click at [101, 32] on icon "button" at bounding box center [100, 34] width 13 height 13
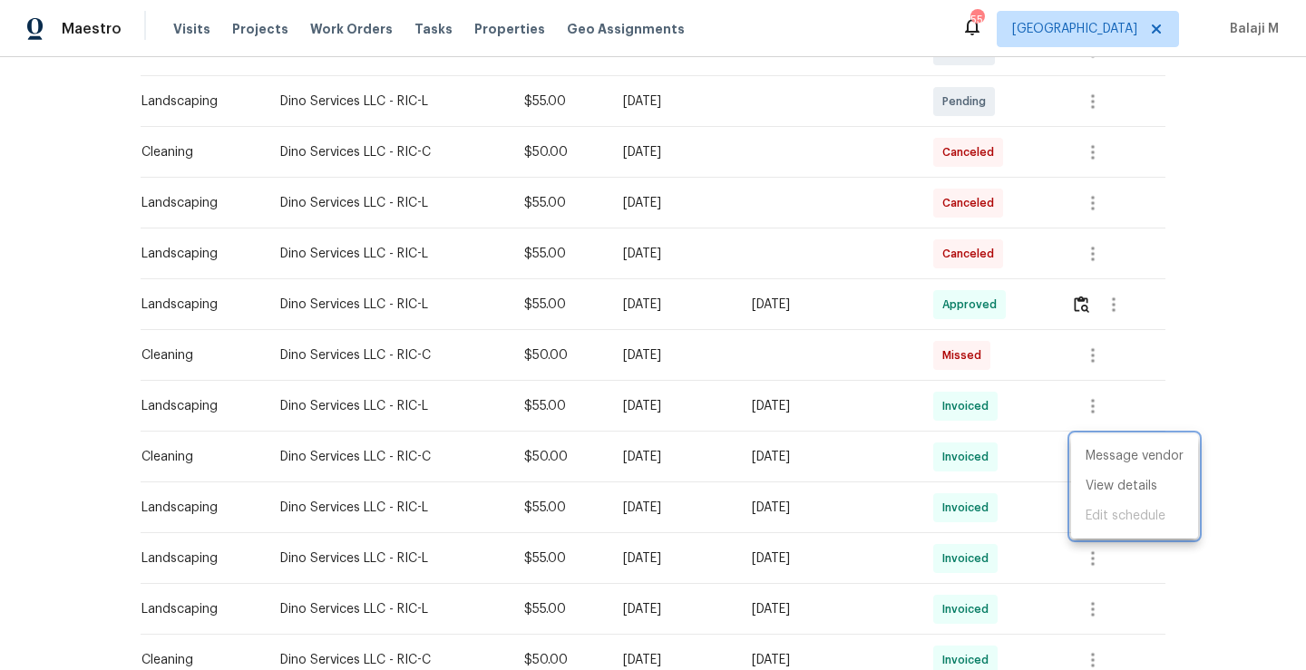
click at [665, 358] on div at bounding box center [653, 335] width 1306 height 670
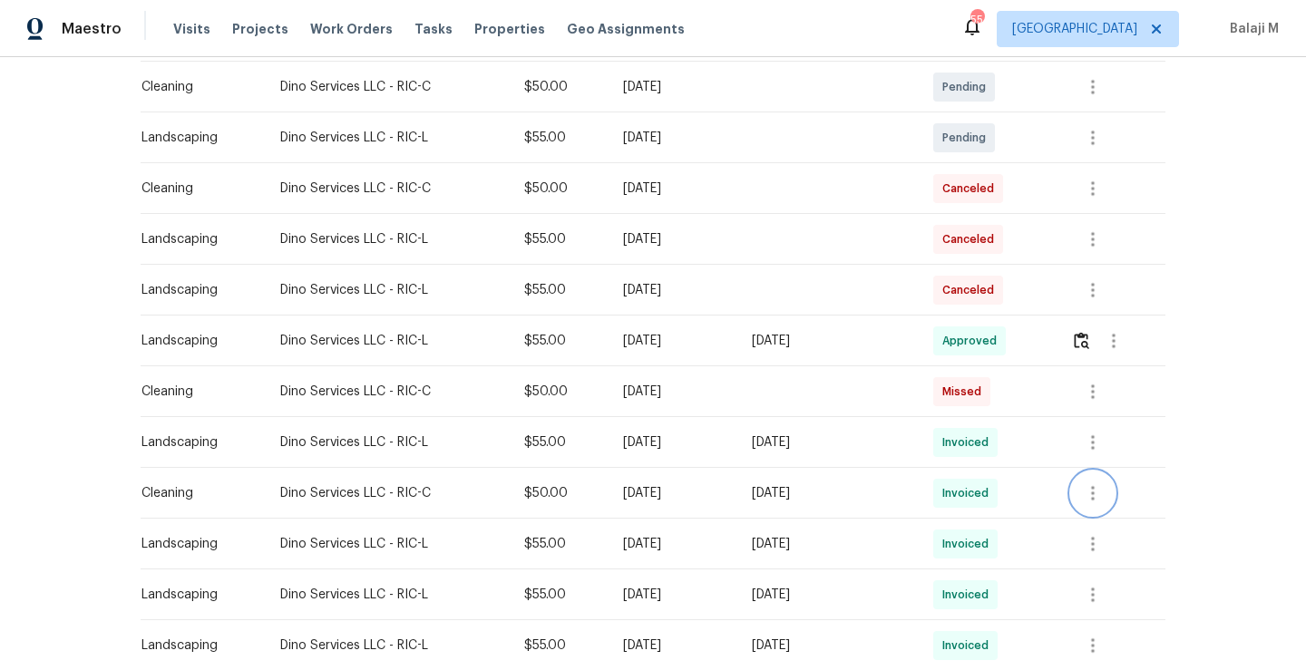
scroll to position [487, 0]
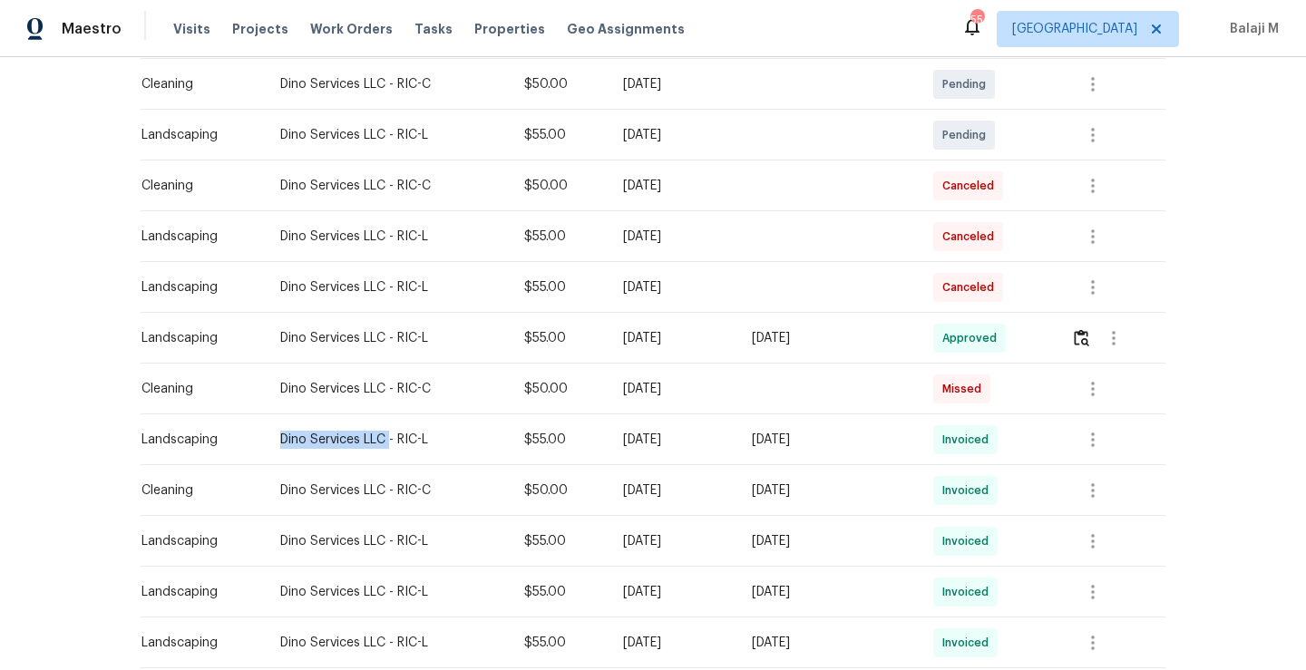
drag, startPoint x: 267, startPoint y: 437, endPoint x: 373, endPoint y: 443, distance: 106.3
click at [373, 443] on div "Dino Services LLC - RIC-L" at bounding box center [388, 440] width 216 height 18
copy div "Dino Services LLC"
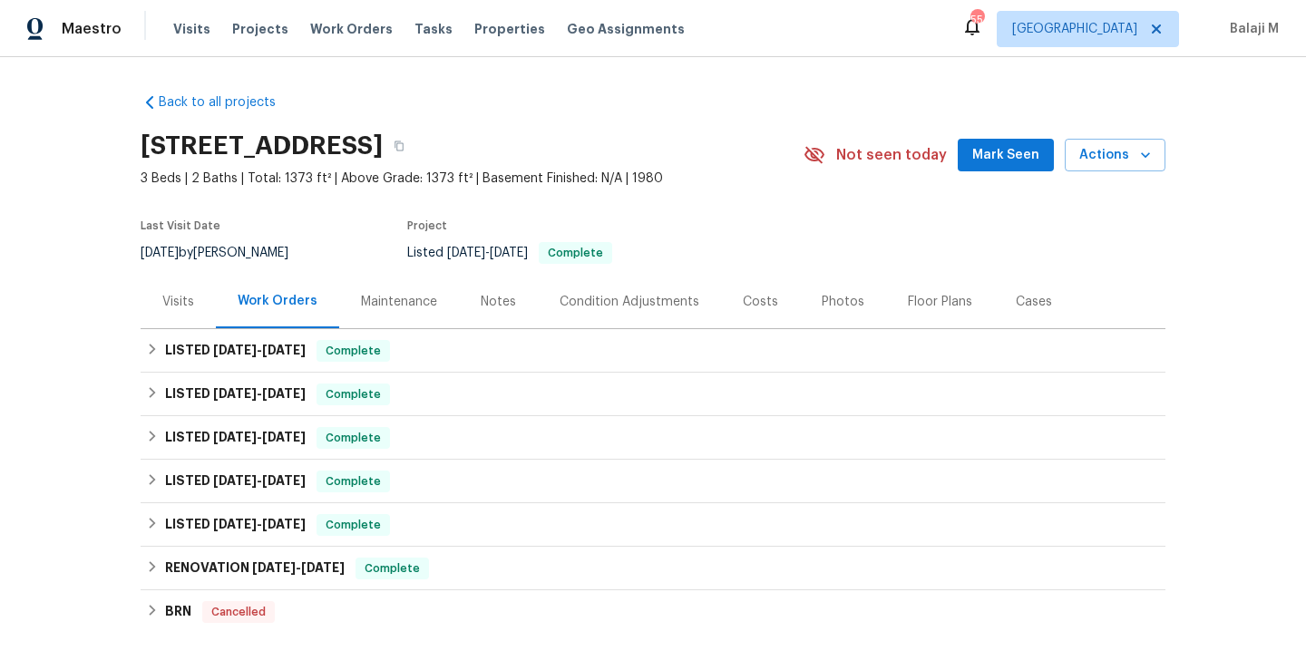
click at [178, 306] on div "Visits" at bounding box center [178, 302] width 32 height 18
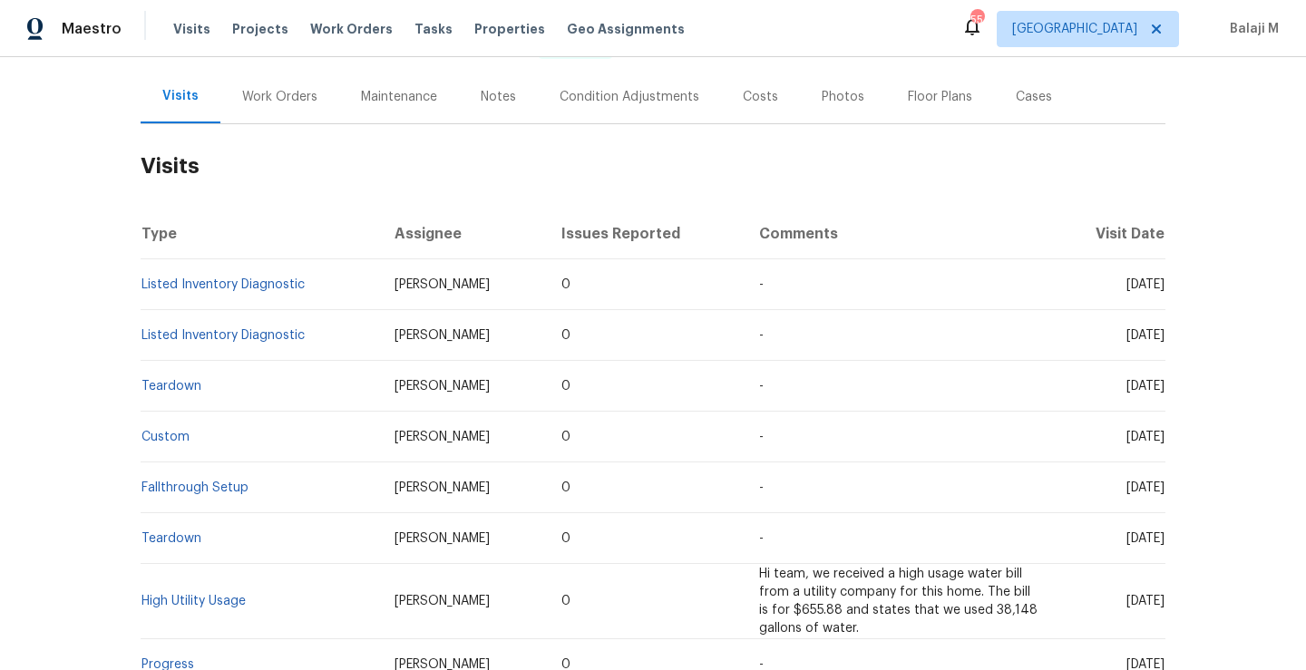
scroll to position [208, 0]
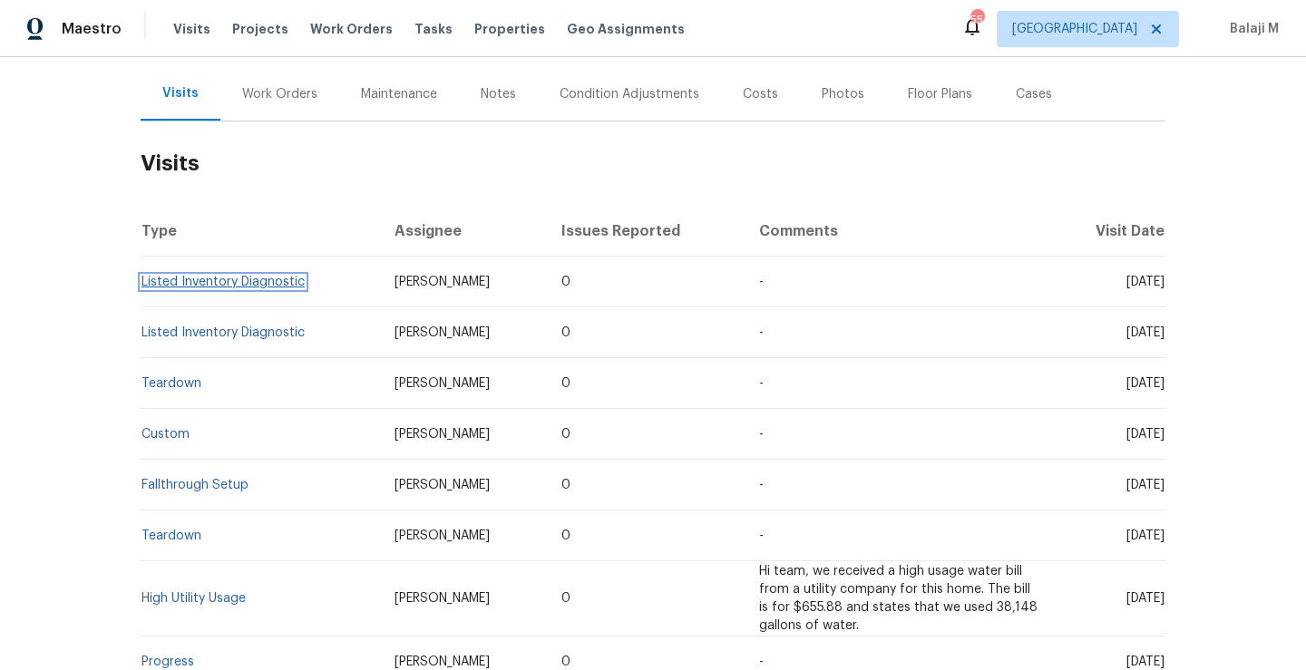
click at [213, 286] on link "Listed Inventory Diagnostic" at bounding box center [222, 282] width 163 height 13
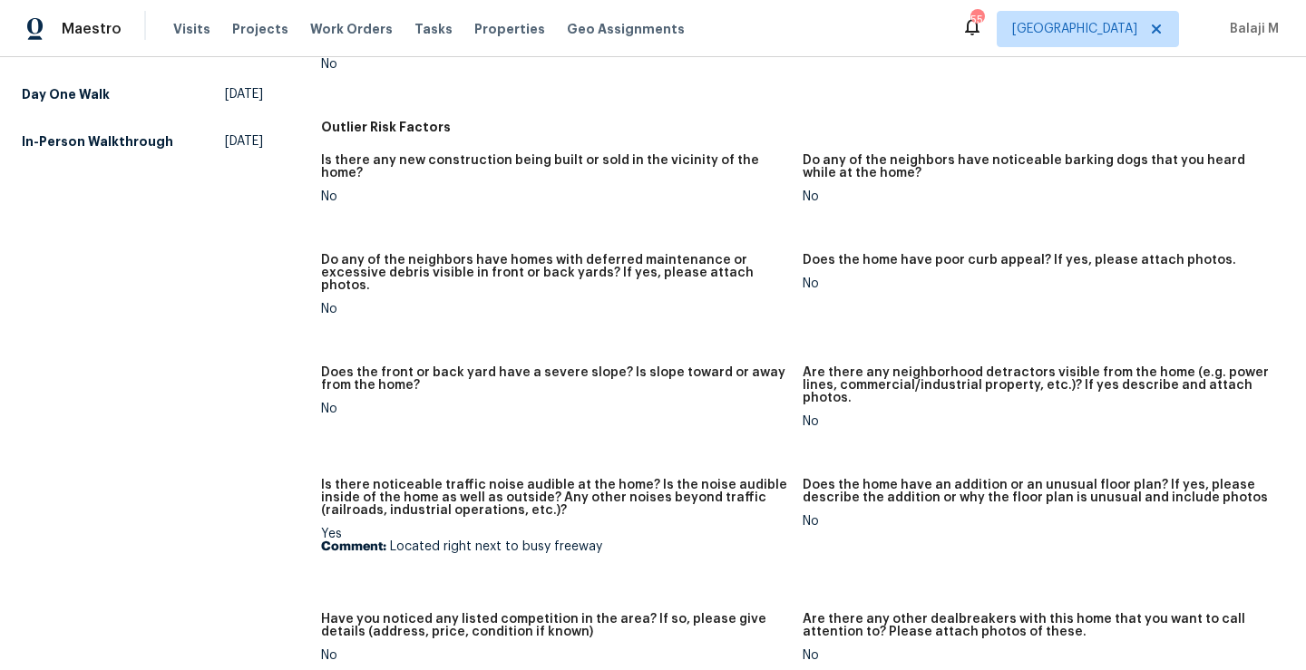
scroll to position [961, 0]
